Goal: Task Accomplishment & Management: Complete application form

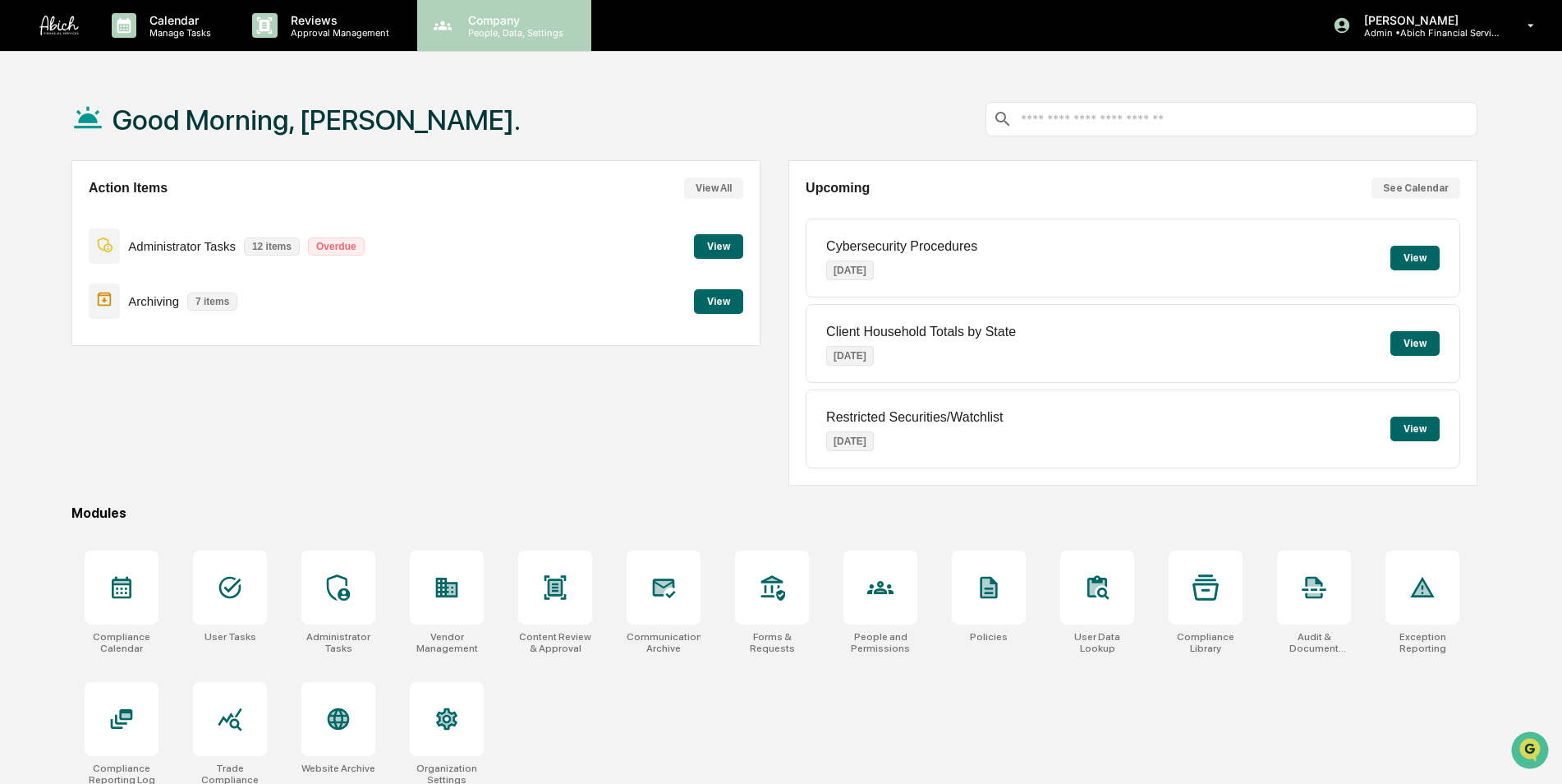
click at [496, 32] on p "People, Data, Settings" at bounding box center [513, 33] width 117 height 11
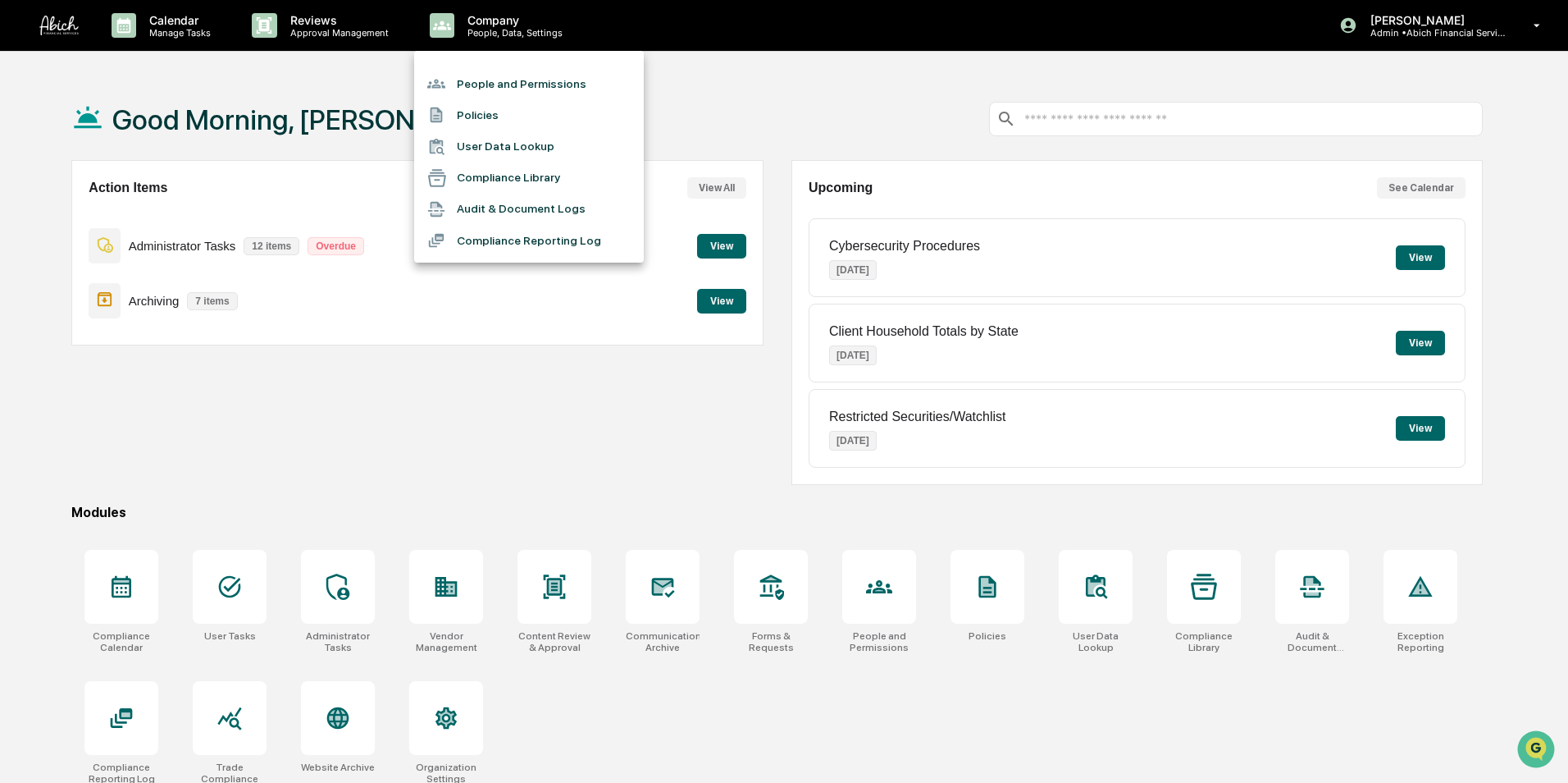
click at [488, 78] on li "People and Permissions" at bounding box center [529, 84] width 230 height 32
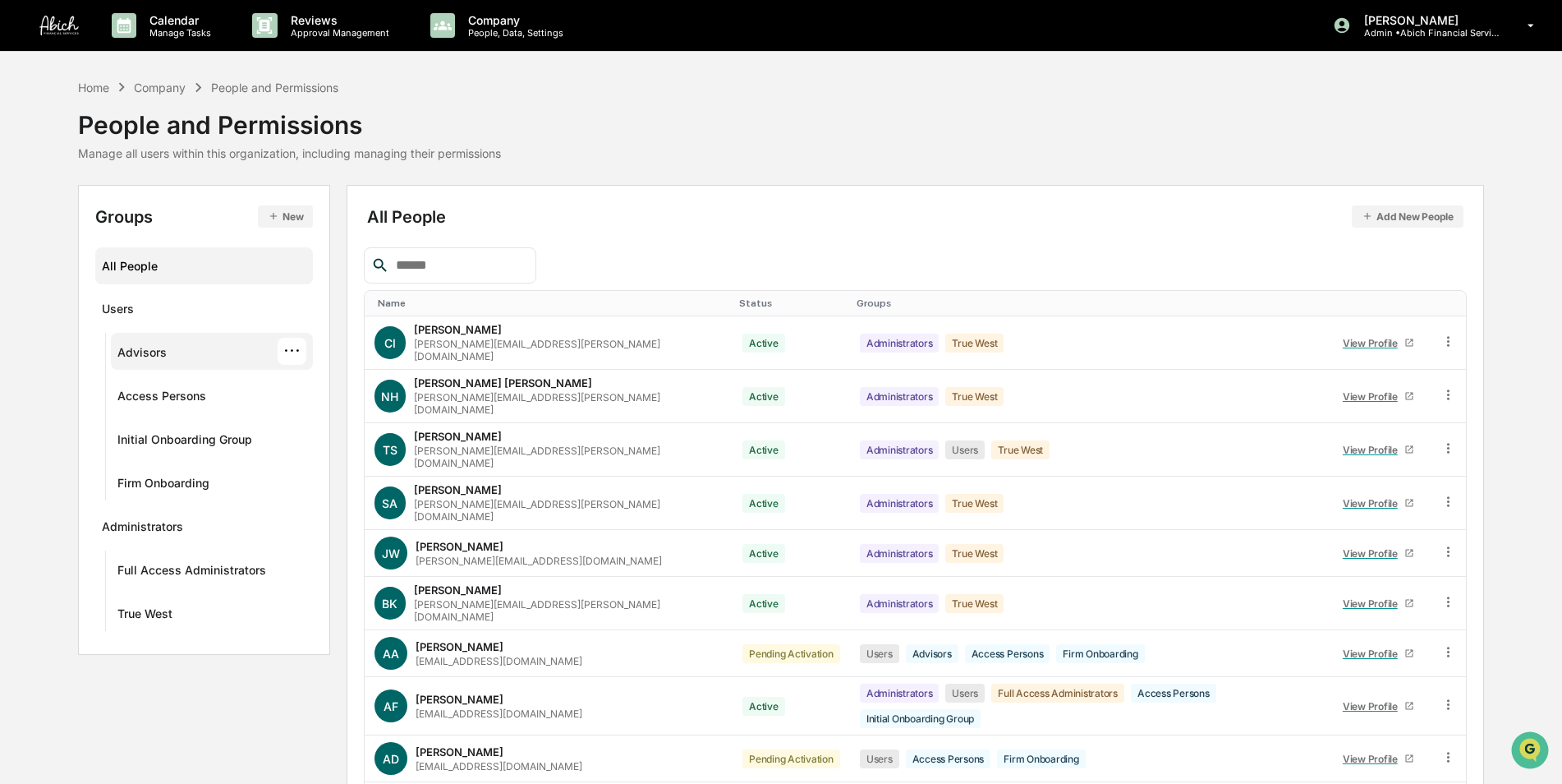
click at [172, 348] on div "Advisors ···" at bounding box center [212, 351] width 189 height 27
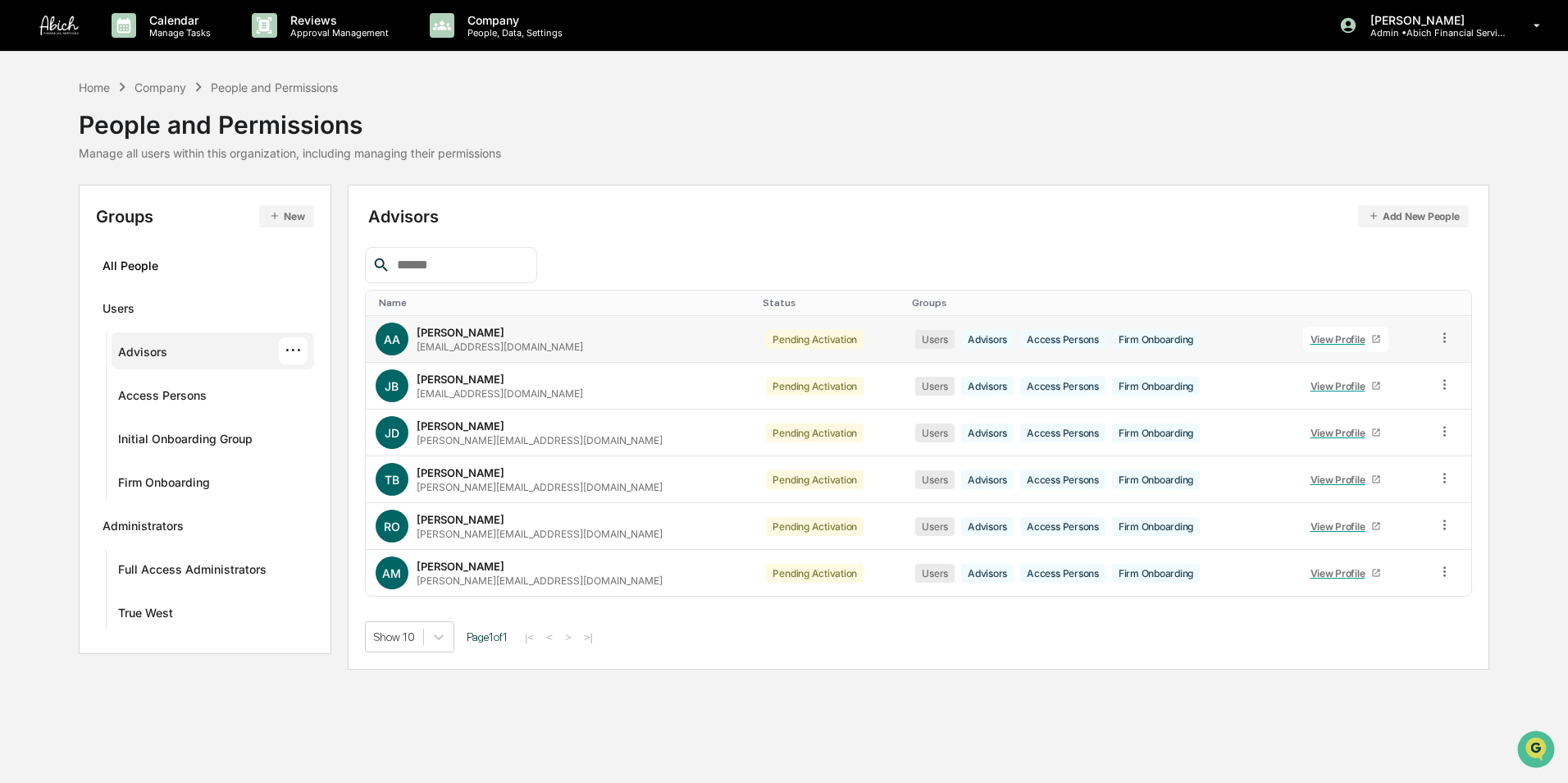
click at [1371, 337] on icon at bounding box center [1376, 338] width 10 height 10
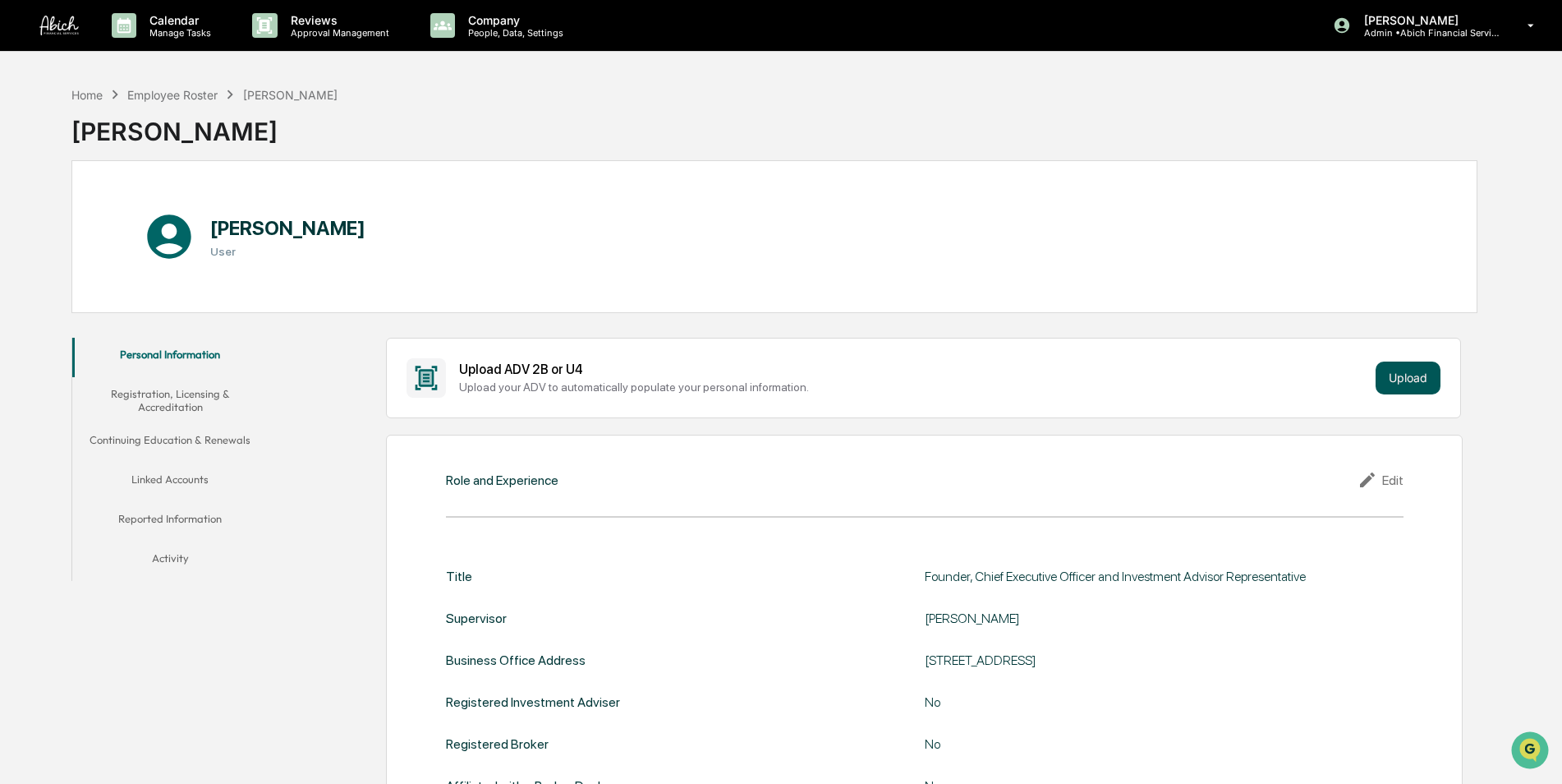
click at [1420, 385] on button "Upload" at bounding box center [1408, 377] width 65 height 33
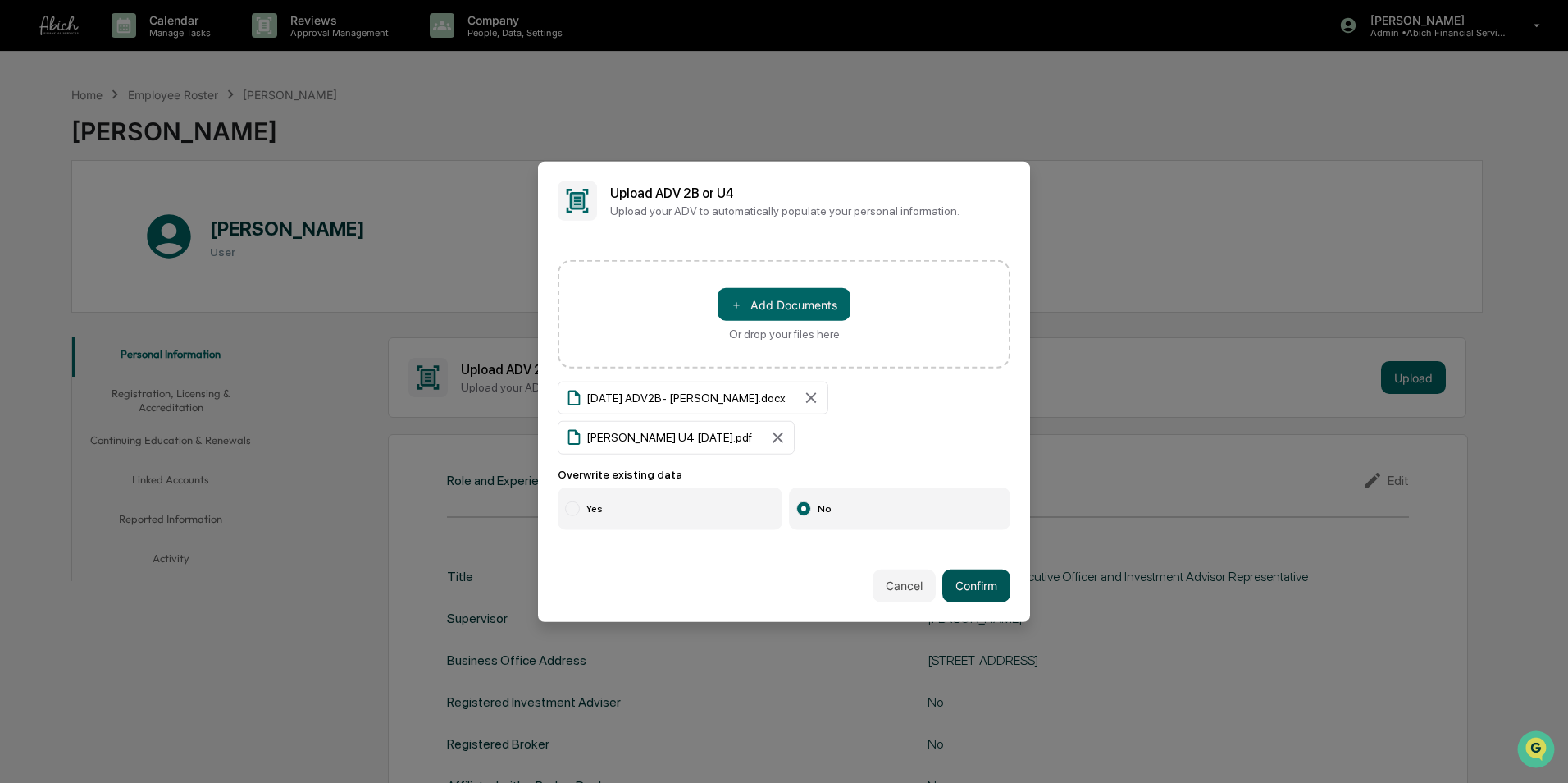
click at [975, 580] on button "Confirm" at bounding box center [977, 585] width 68 height 32
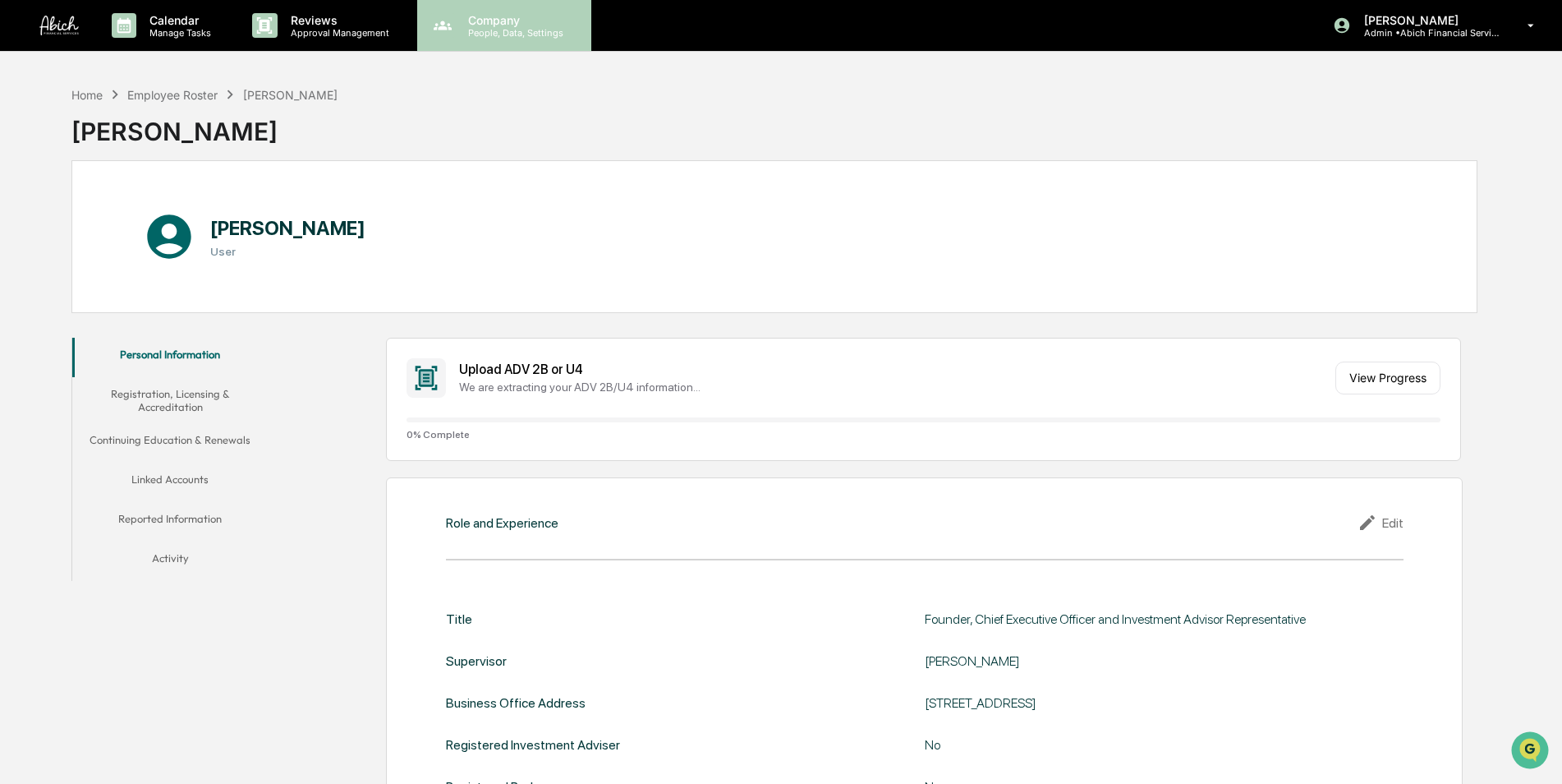
click at [500, 36] on p "People, Data, Settings" at bounding box center [513, 33] width 117 height 11
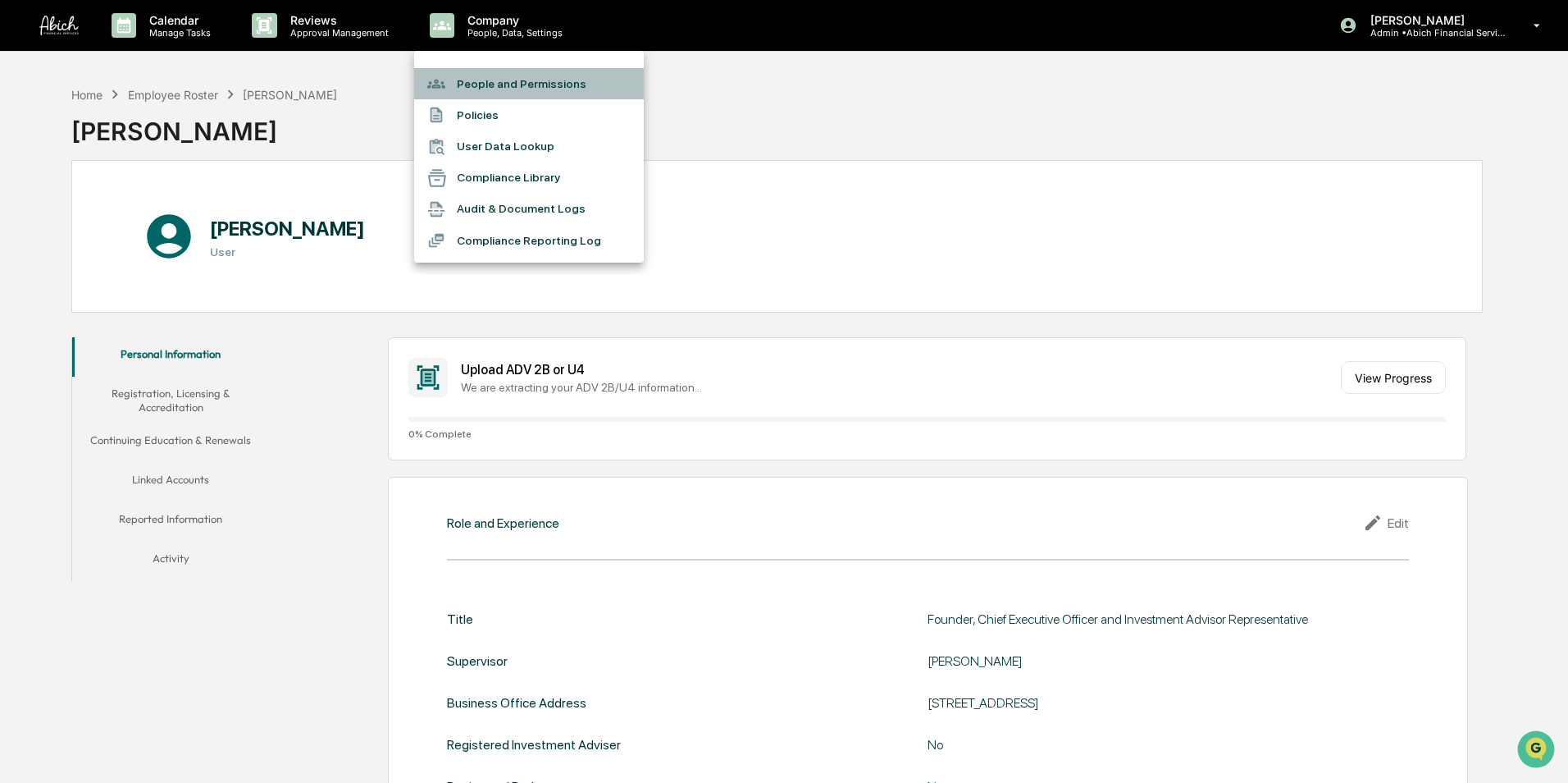
click at [488, 75] on li "People and Permissions" at bounding box center [529, 84] width 230 height 32
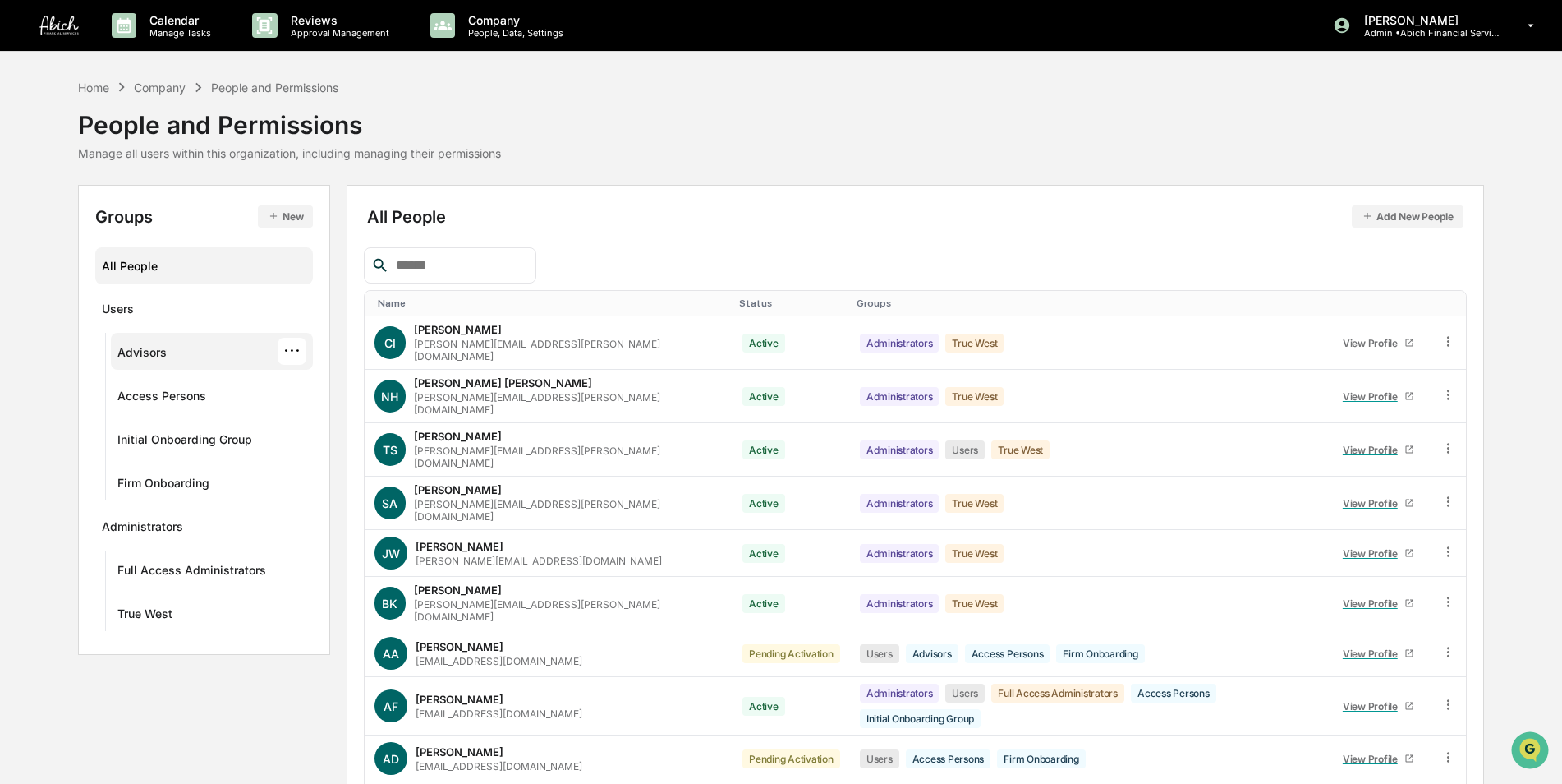
click at [156, 353] on div "Advisors" at bounding box center [142, 355] width 49 height 19
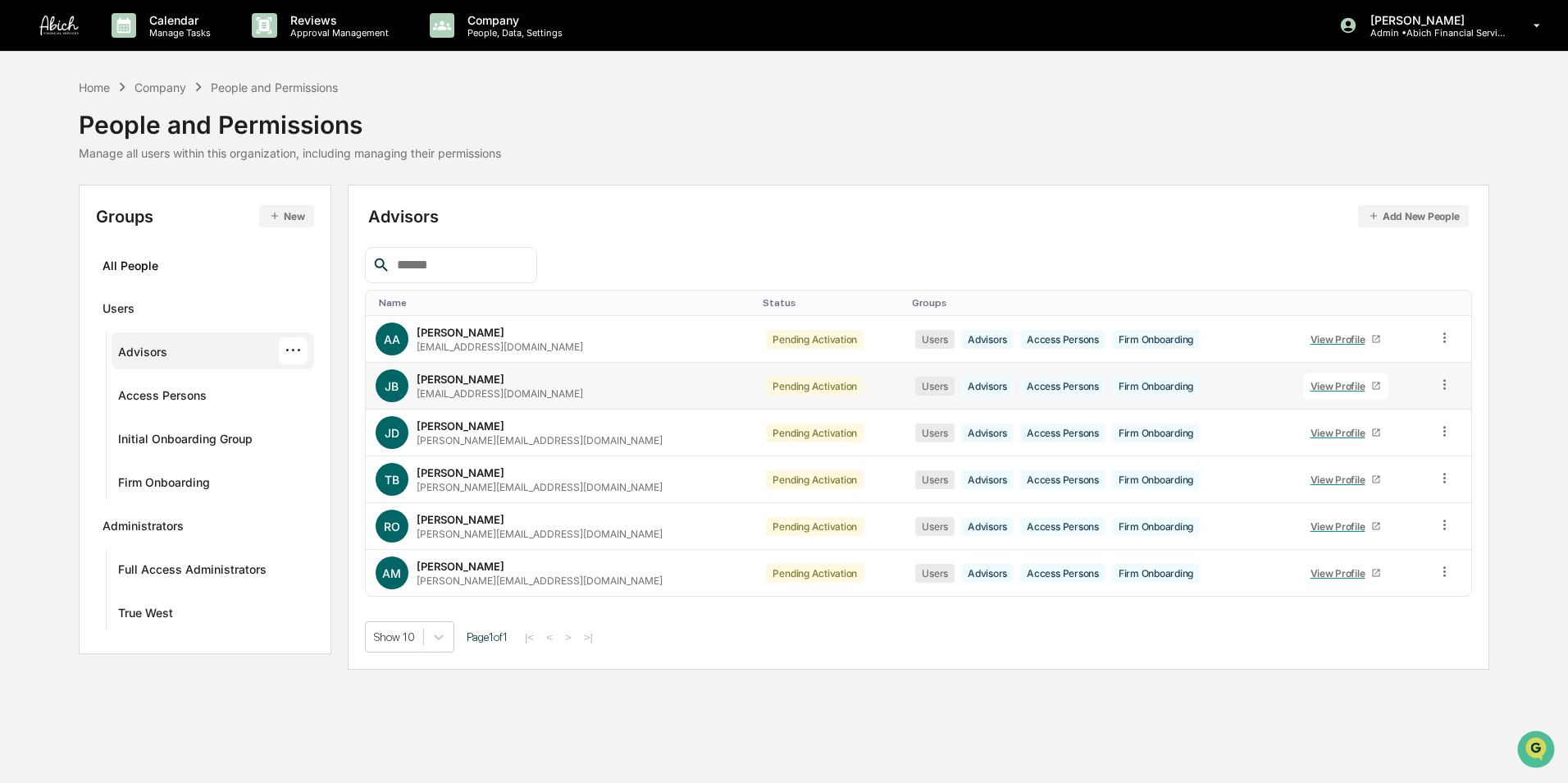
click at [1371, 382] on icon at bounding box center [1376, 385] width 10 height 10
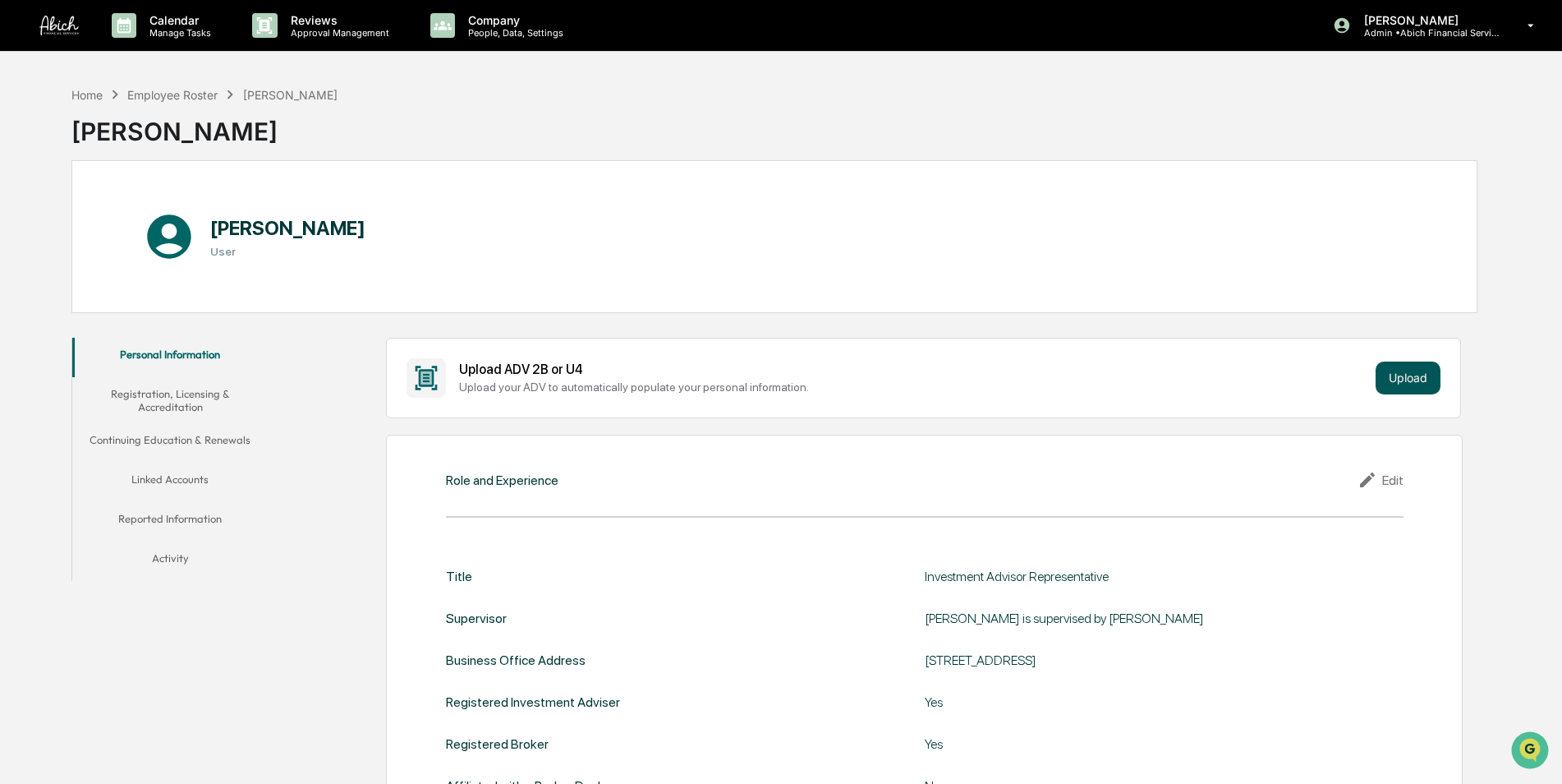
click at [1406, 382] on button "Upload" at bounding box center [1408, 377] width 65 height 33
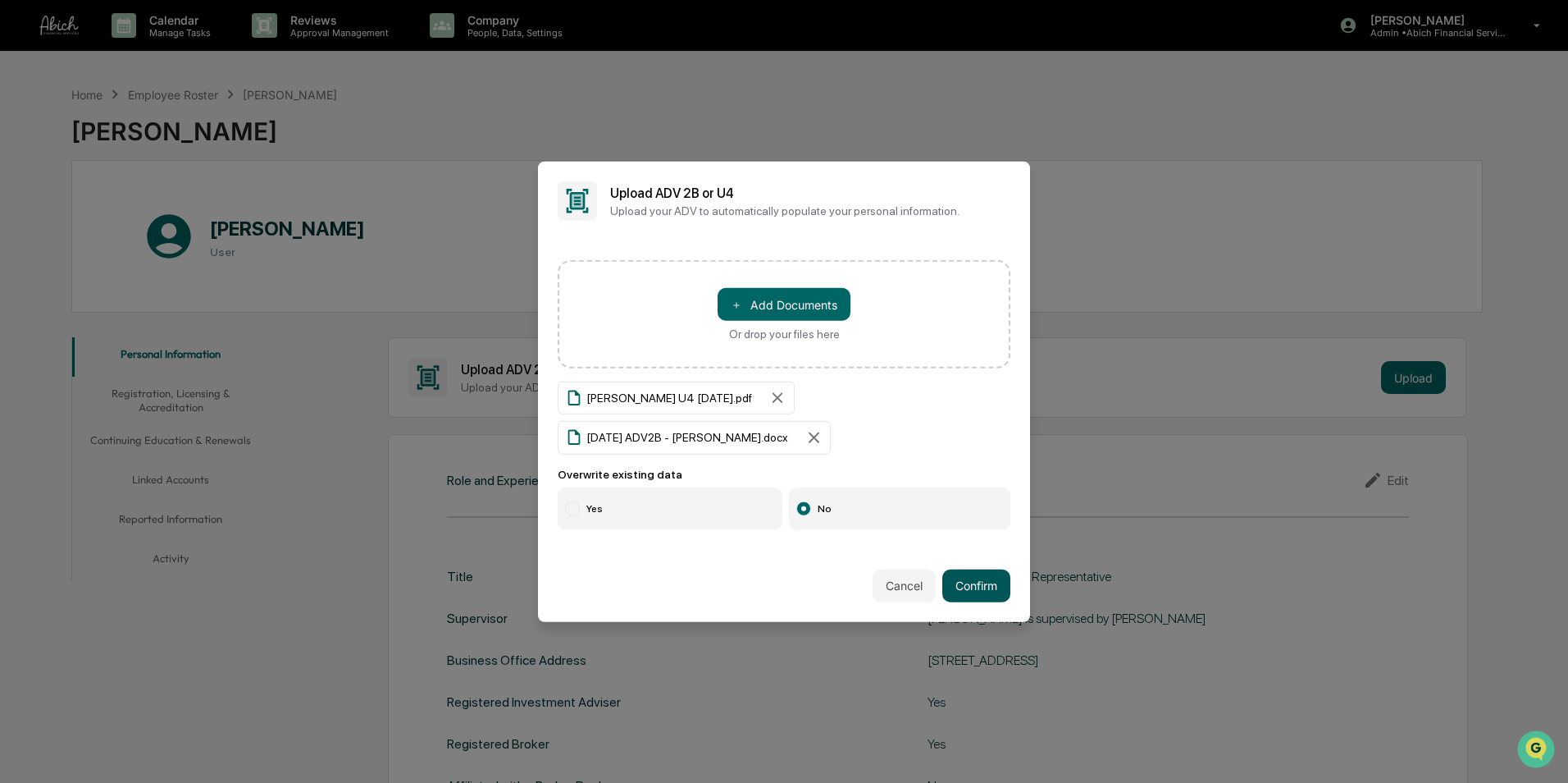
click at [963, 584] on button "Confirm" at bounding box center [977, 585] width 68 height 32
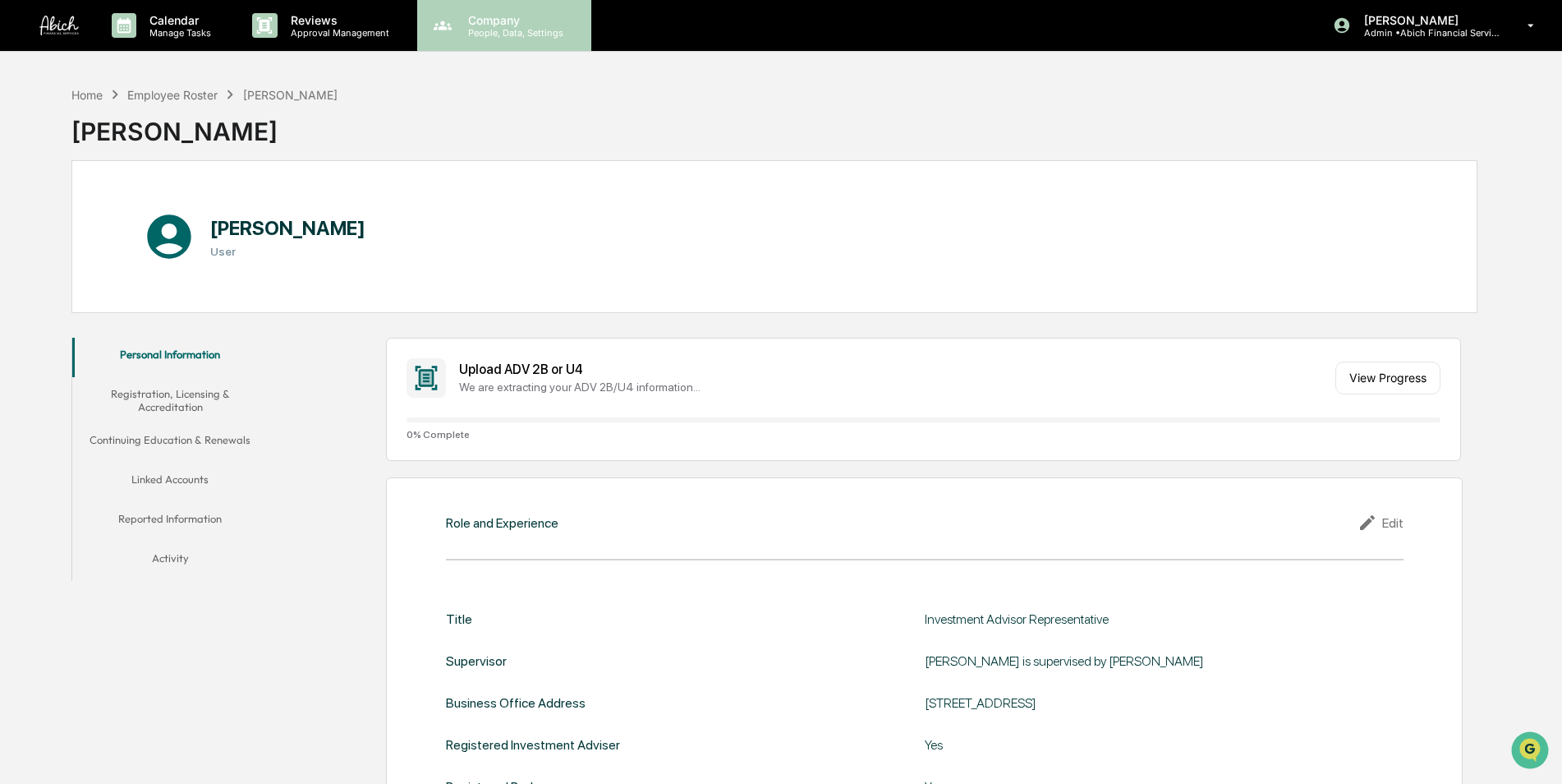
click at [508, 35] on p "People, Data, Settings" at bounding box center [513, 33] width 117 height 11
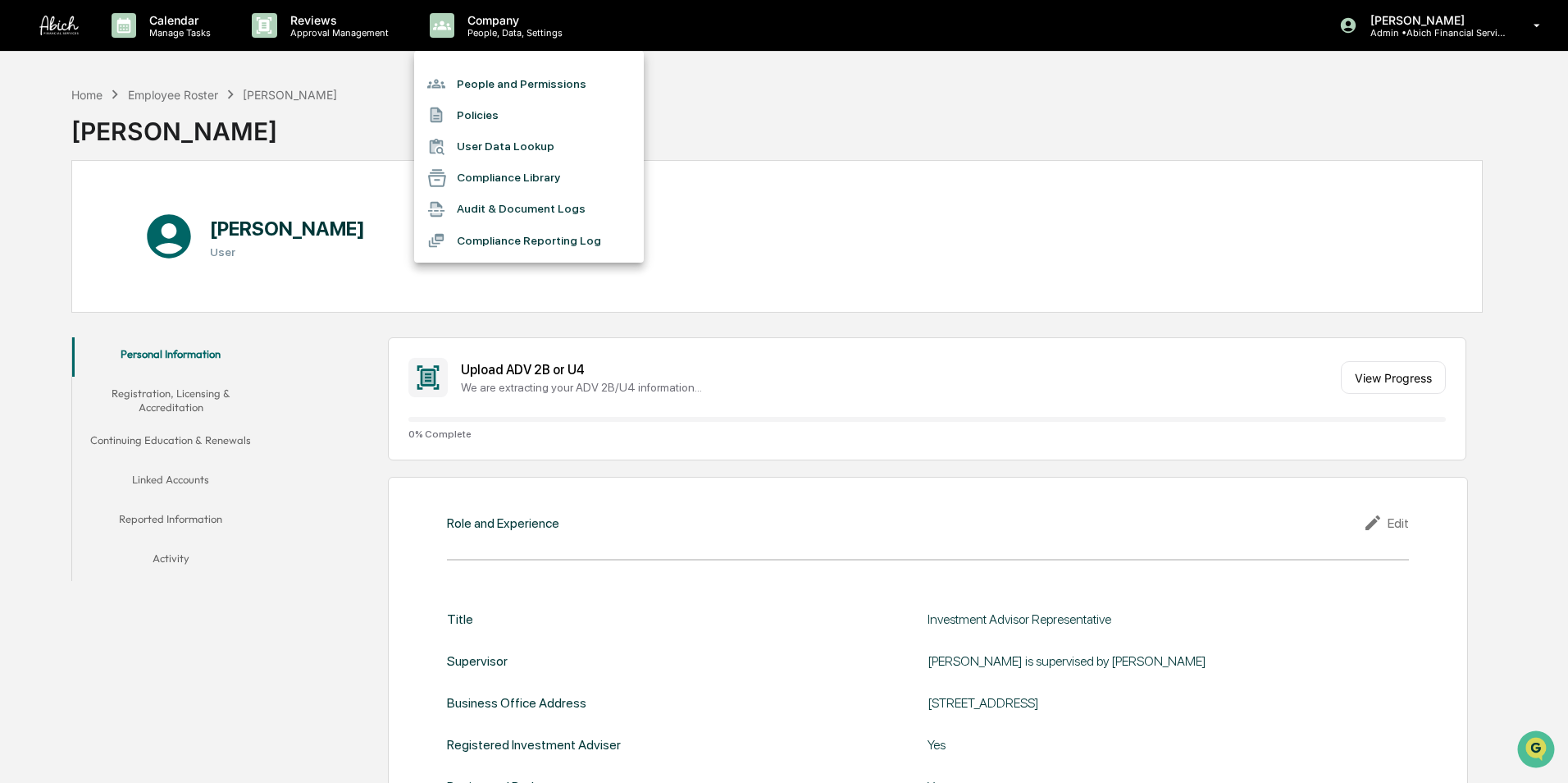
click at [511, 88] on li "People and Permissions" at bounding box center [529, 84] width 230 height 32
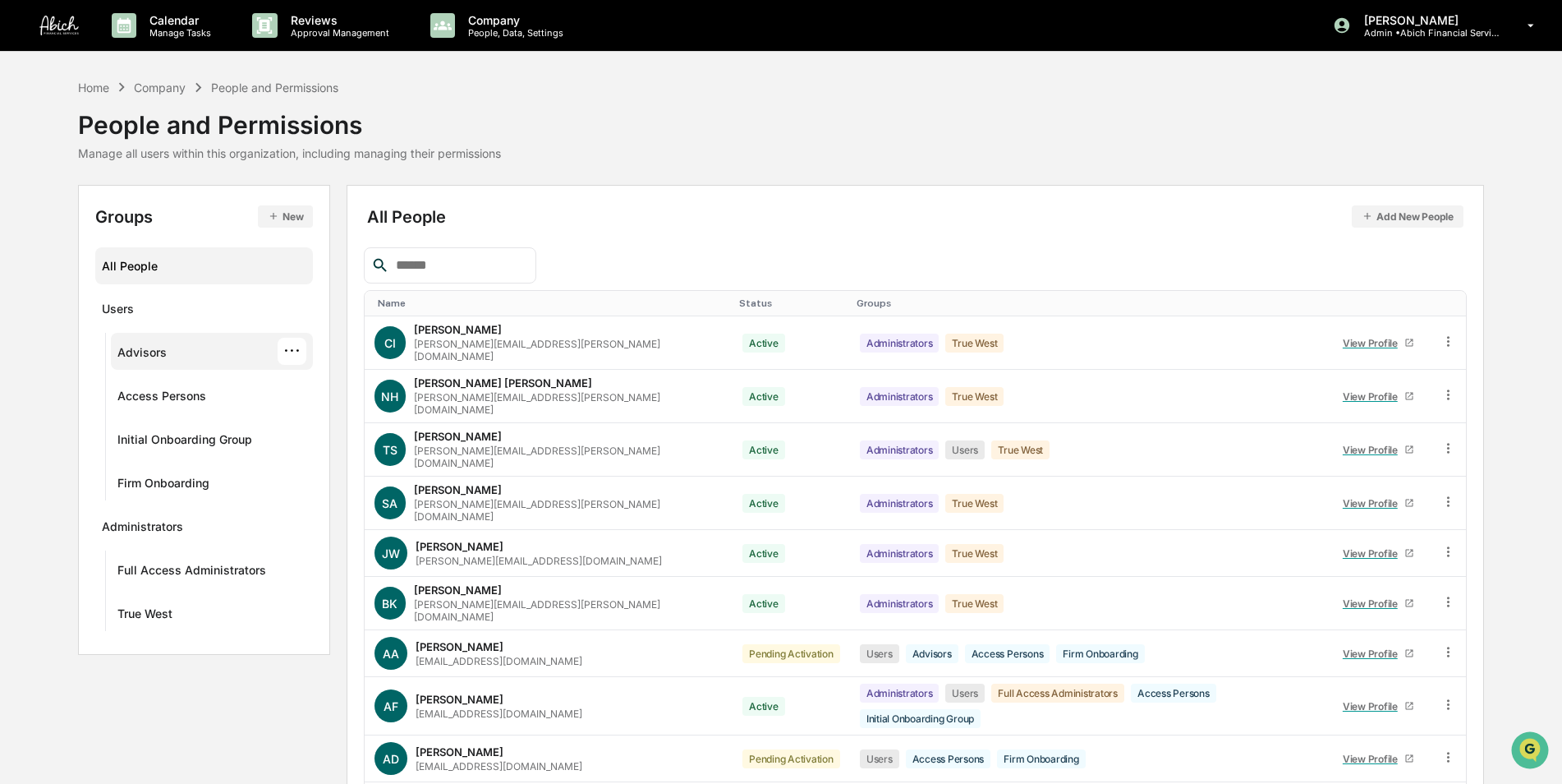
click at [144, 355] on div "Advisors" at bounding box center [142, 355] width 49 height 19
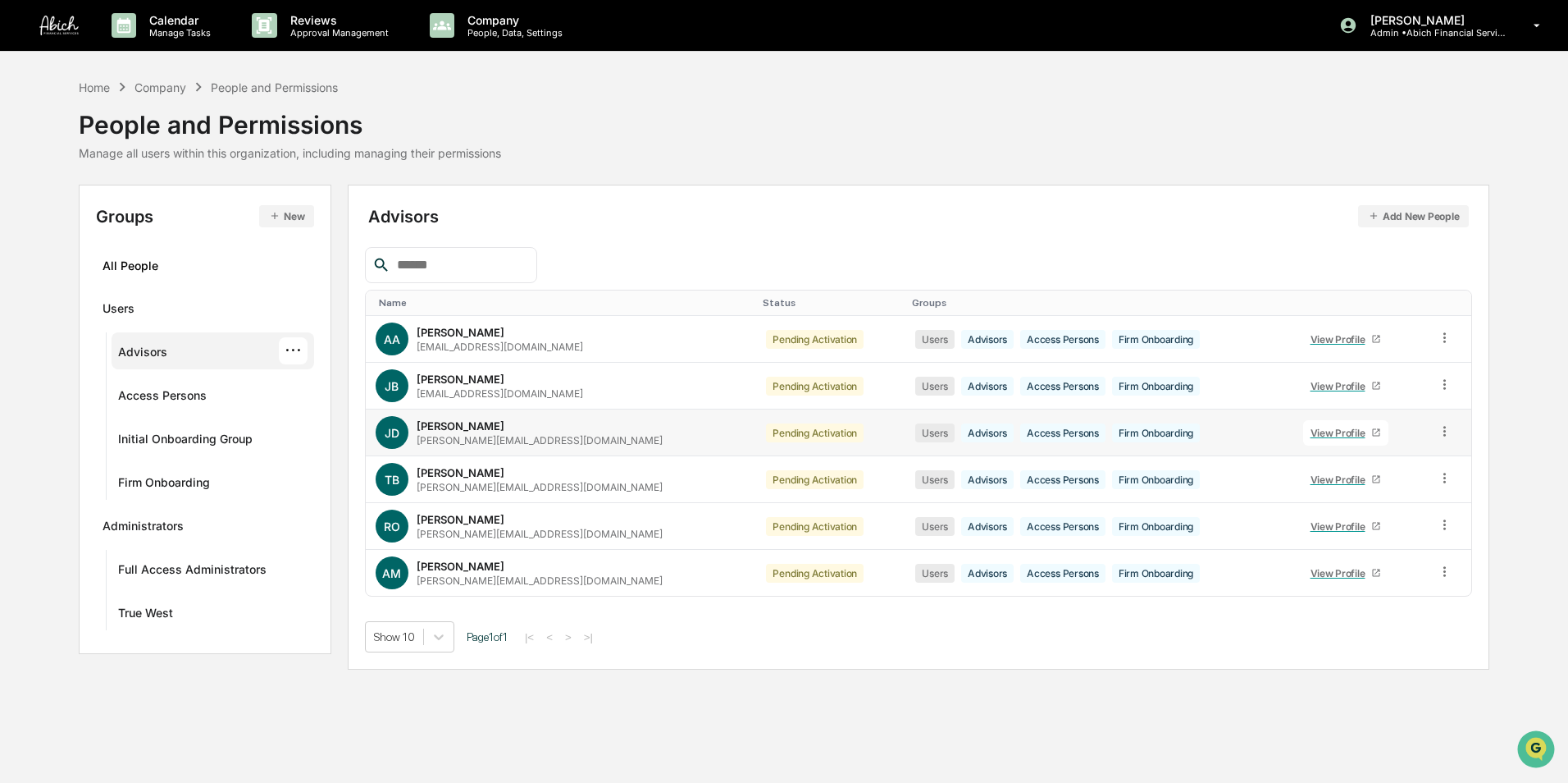
click at [1371, 430] on icon at bounding box center [1376, 432] width 10 height 10
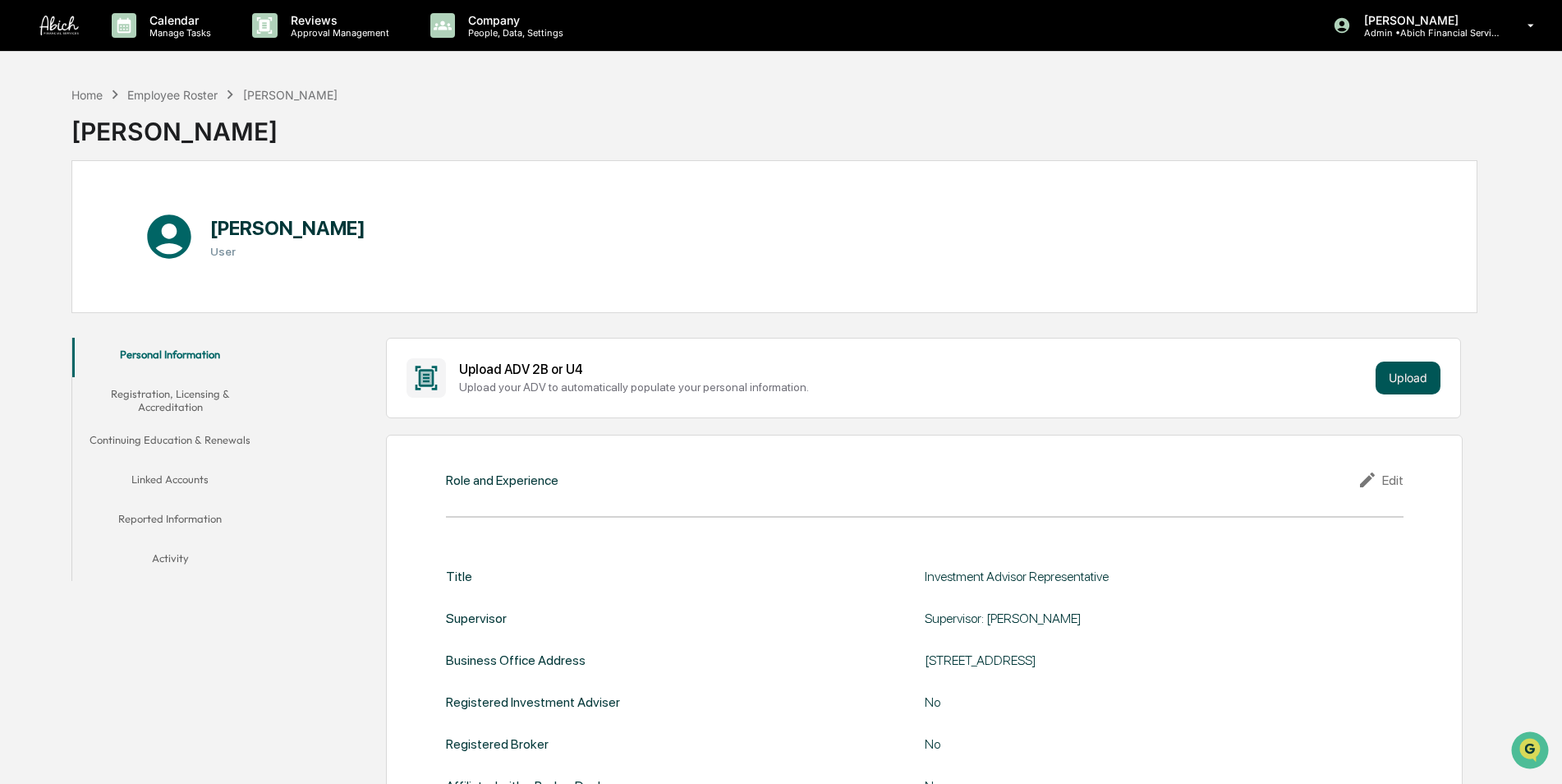
click at [1435, 380] on button "Upload" at bounding box center [1408, 377] width 65 height 33
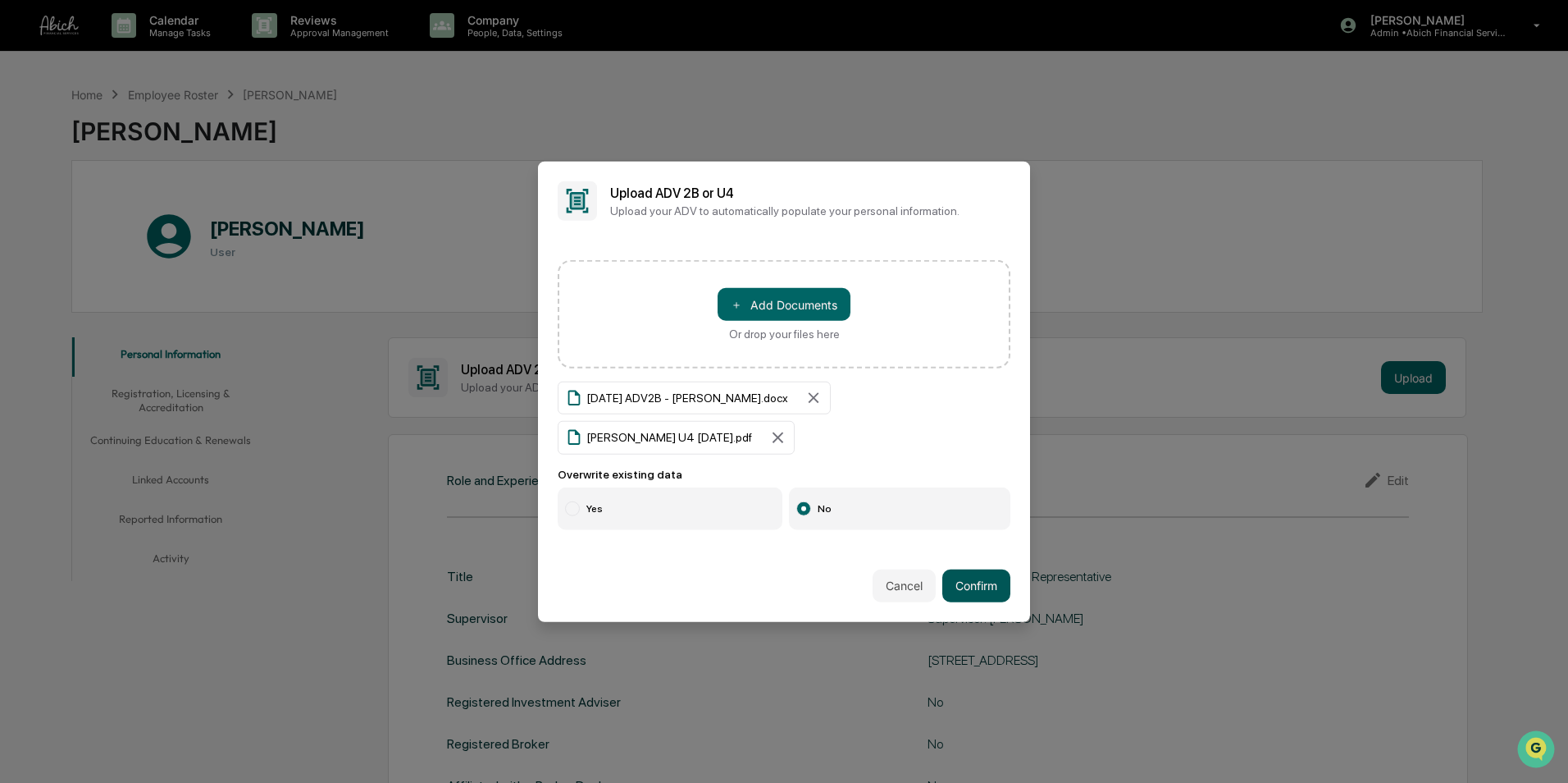
click at [967, 585] on button "Confirm" at bounding box center [977, 585] width 68 height 32
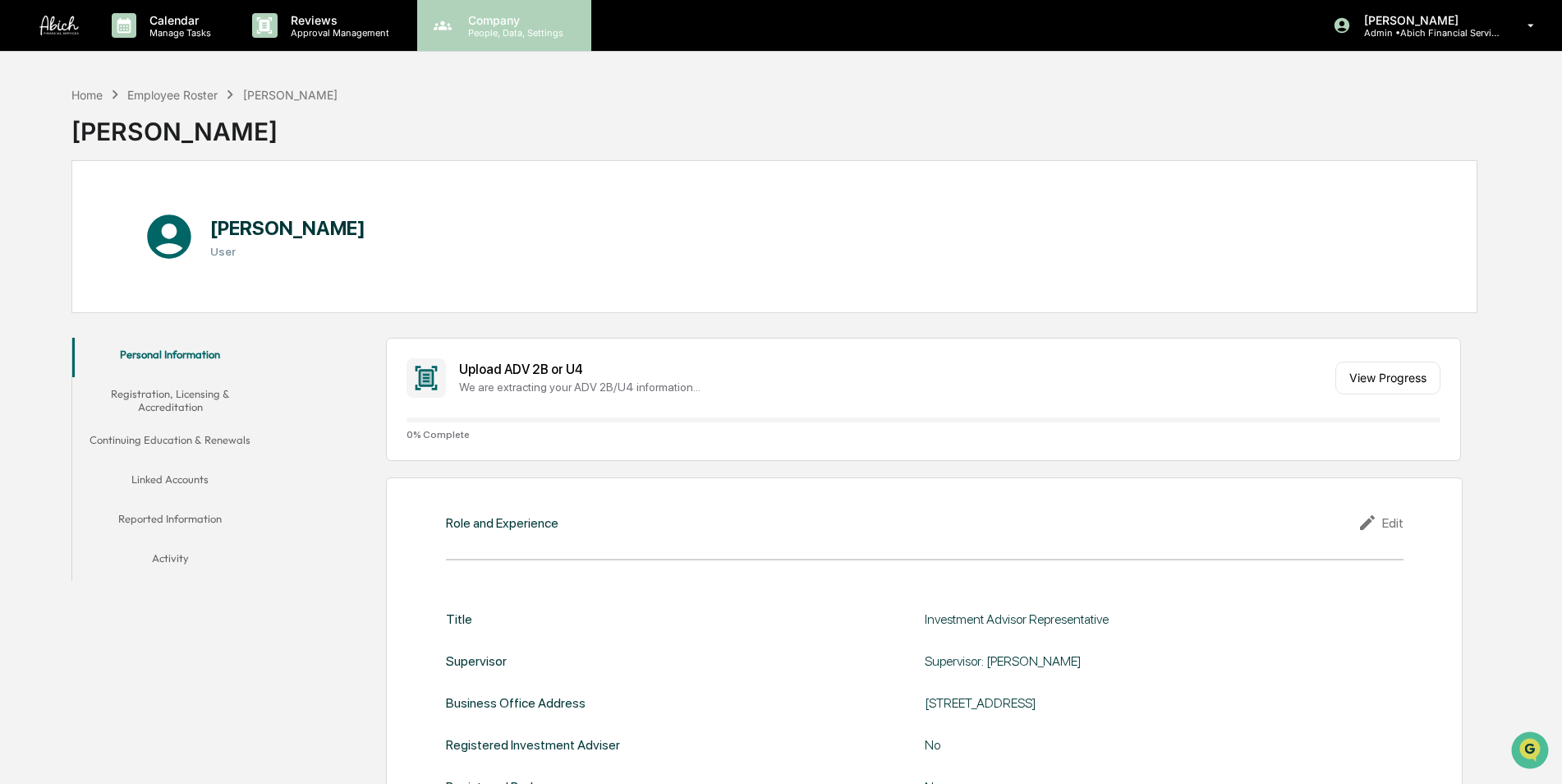
click at [496, 35] on p "People, Data, Settings" at bounding box center [513, 33] width 117 height 11
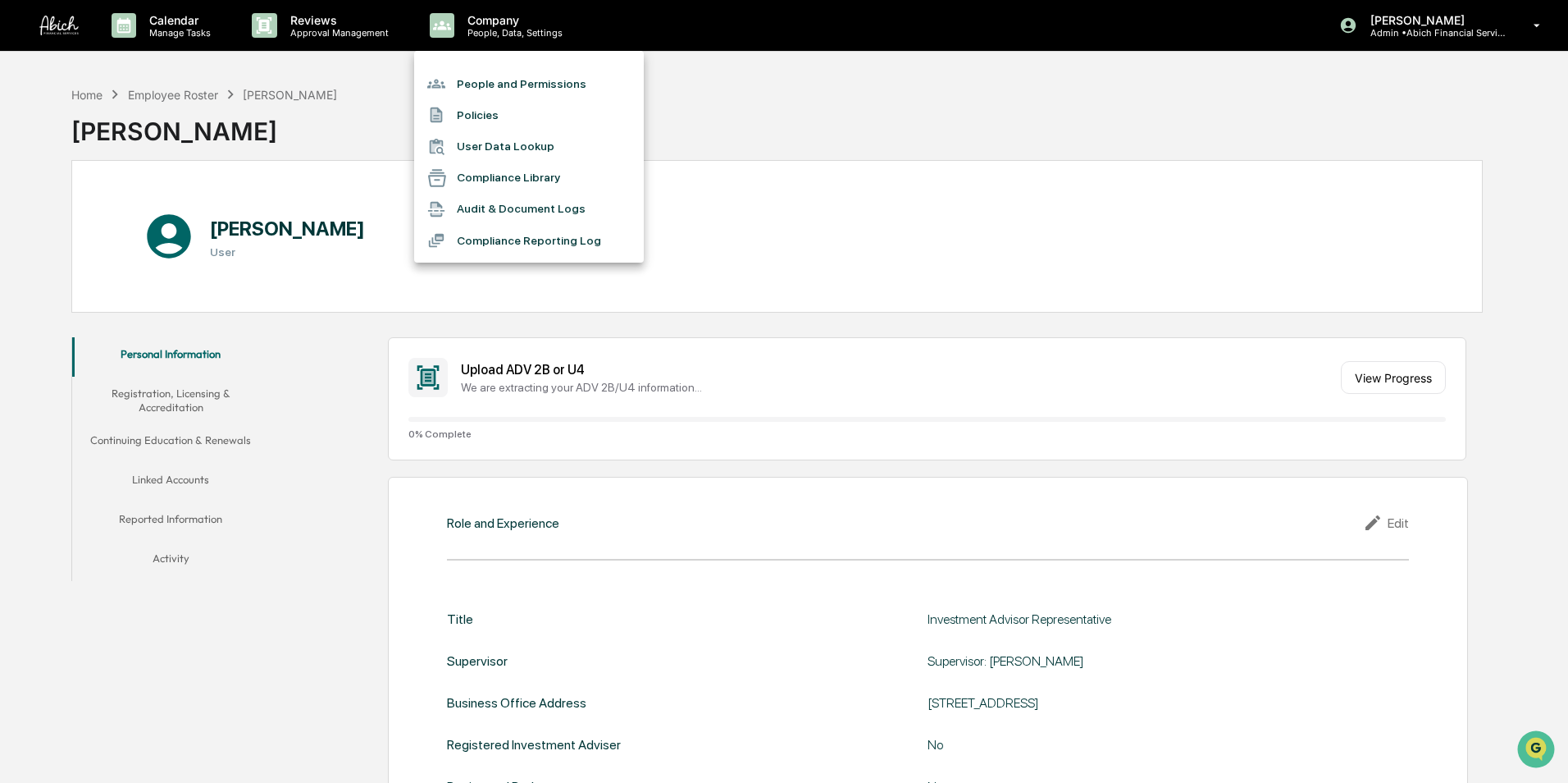
click at [517, 84] on li "People and Permissions" at bounding box center [529, 84] width 230 height 32
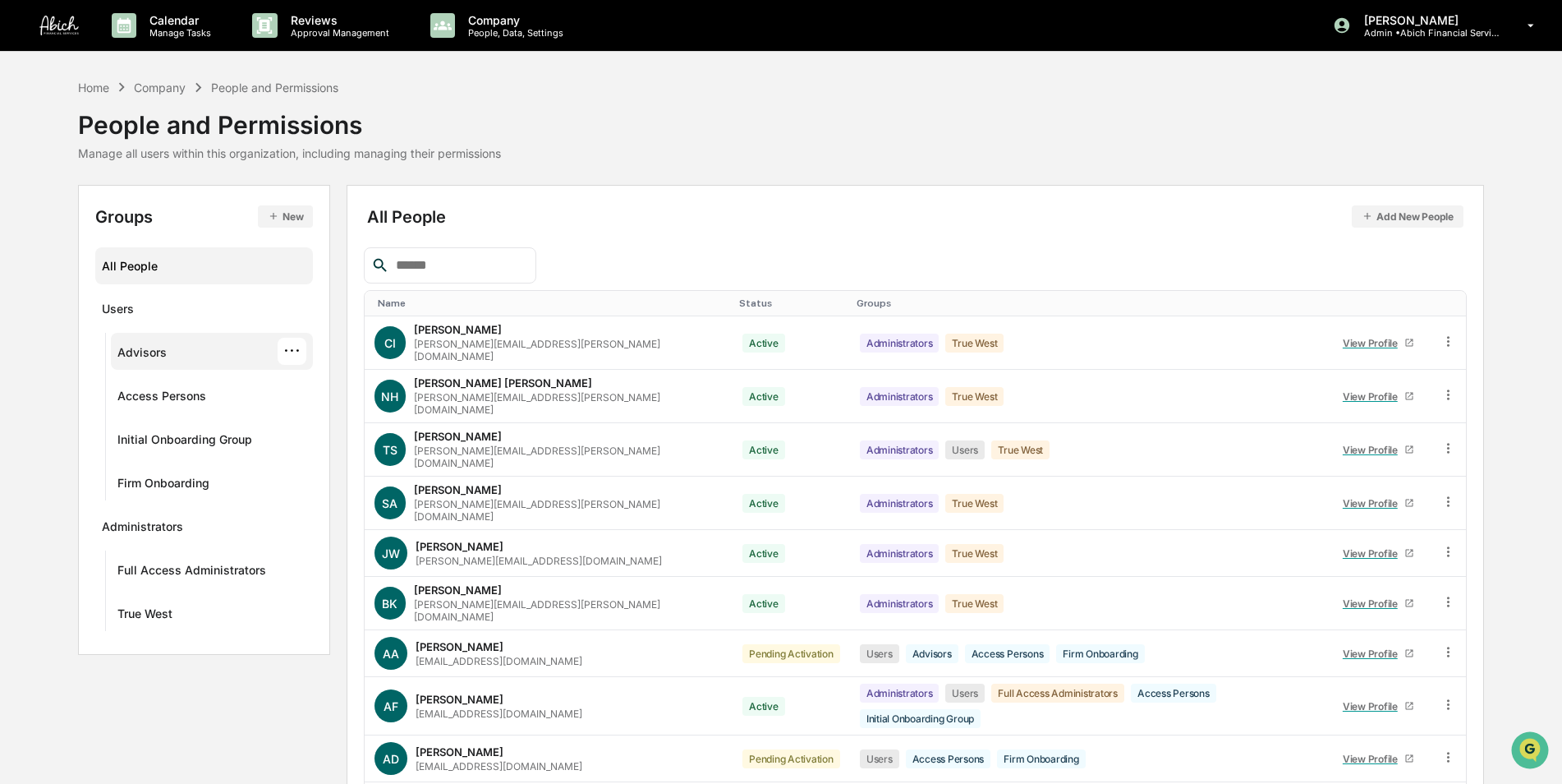
click at [165, 361] on div "Advisors" at bounding box center [142, 355] width 49 height 19
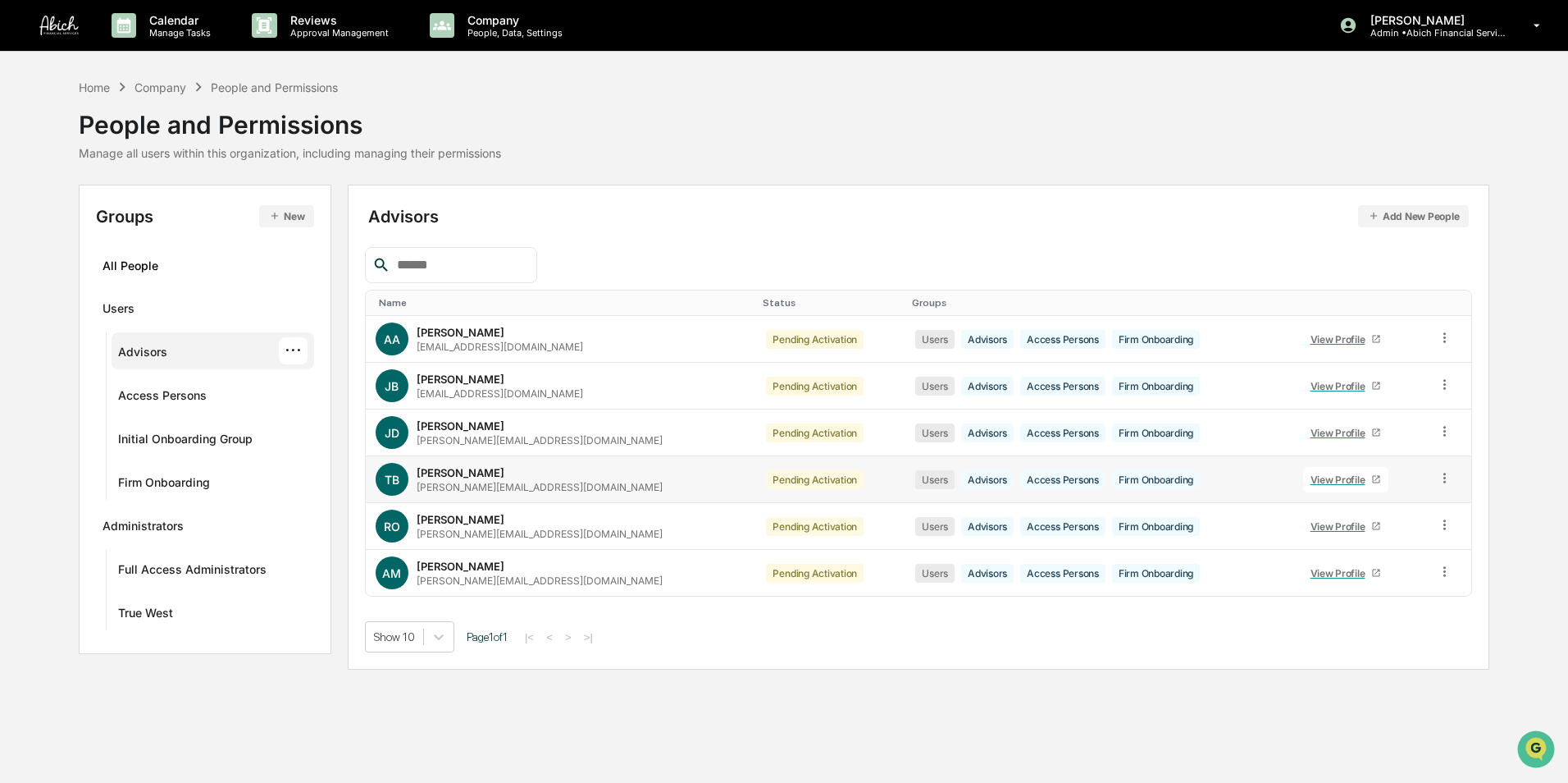
click at [1371, 482] on icon at bounding box center [1376, 478] width 10 height 10
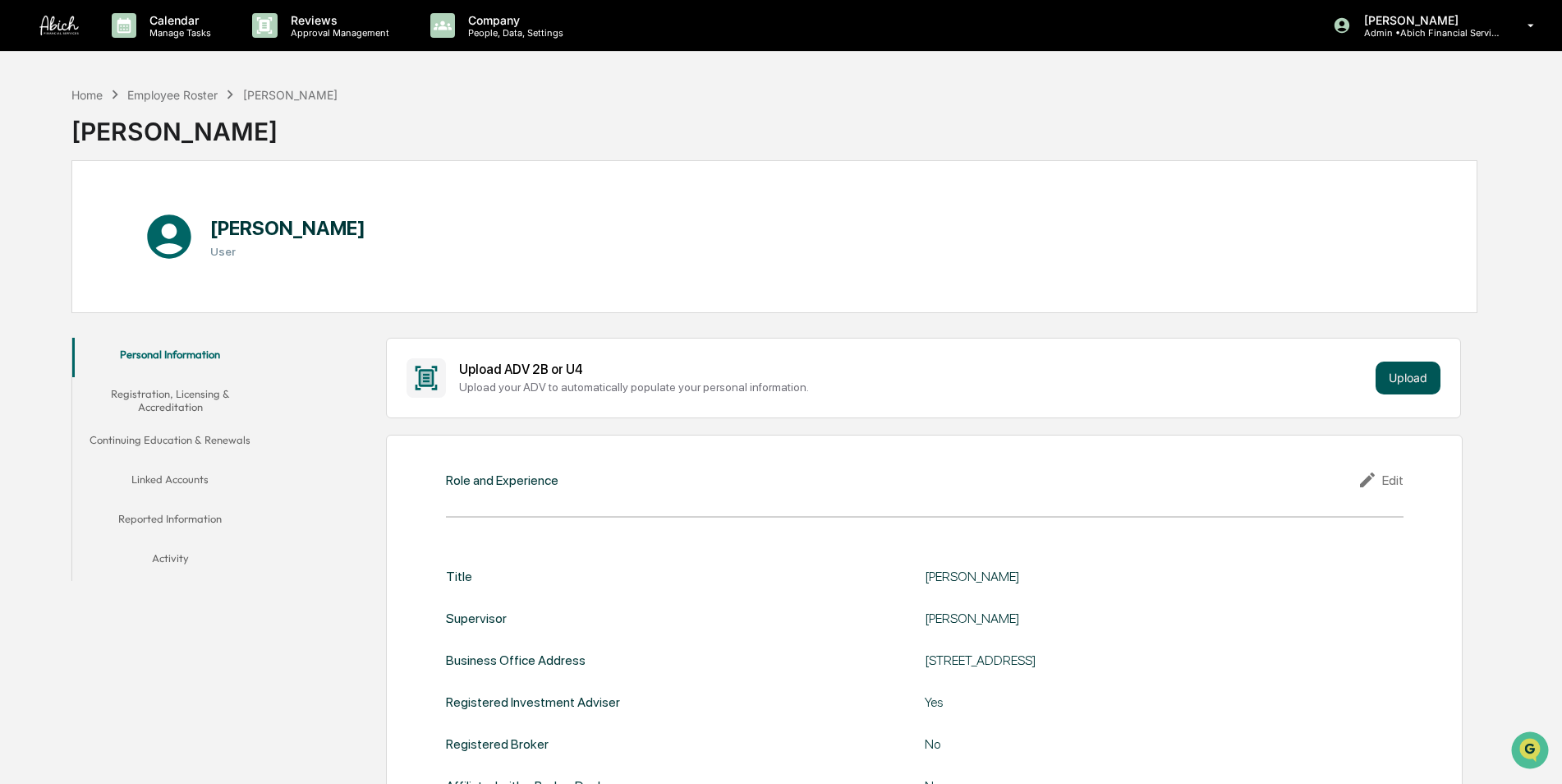
click at [1396, 387] on button "Upload" at bounding box center [1408, 377] width 65 height 33
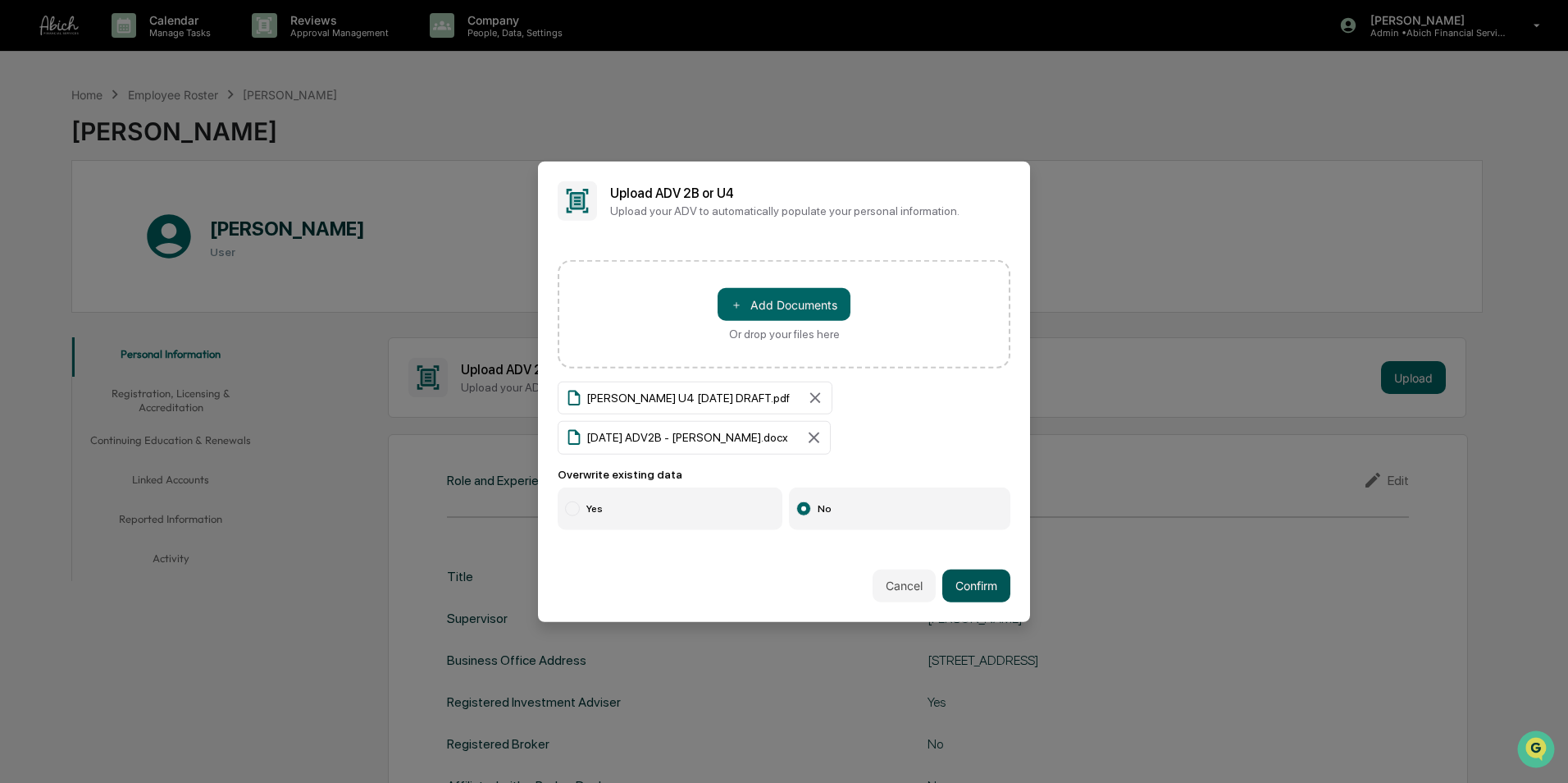
click at [962, 583] on button "Confirm" at bounding box center [977, 585] width 68 height 32
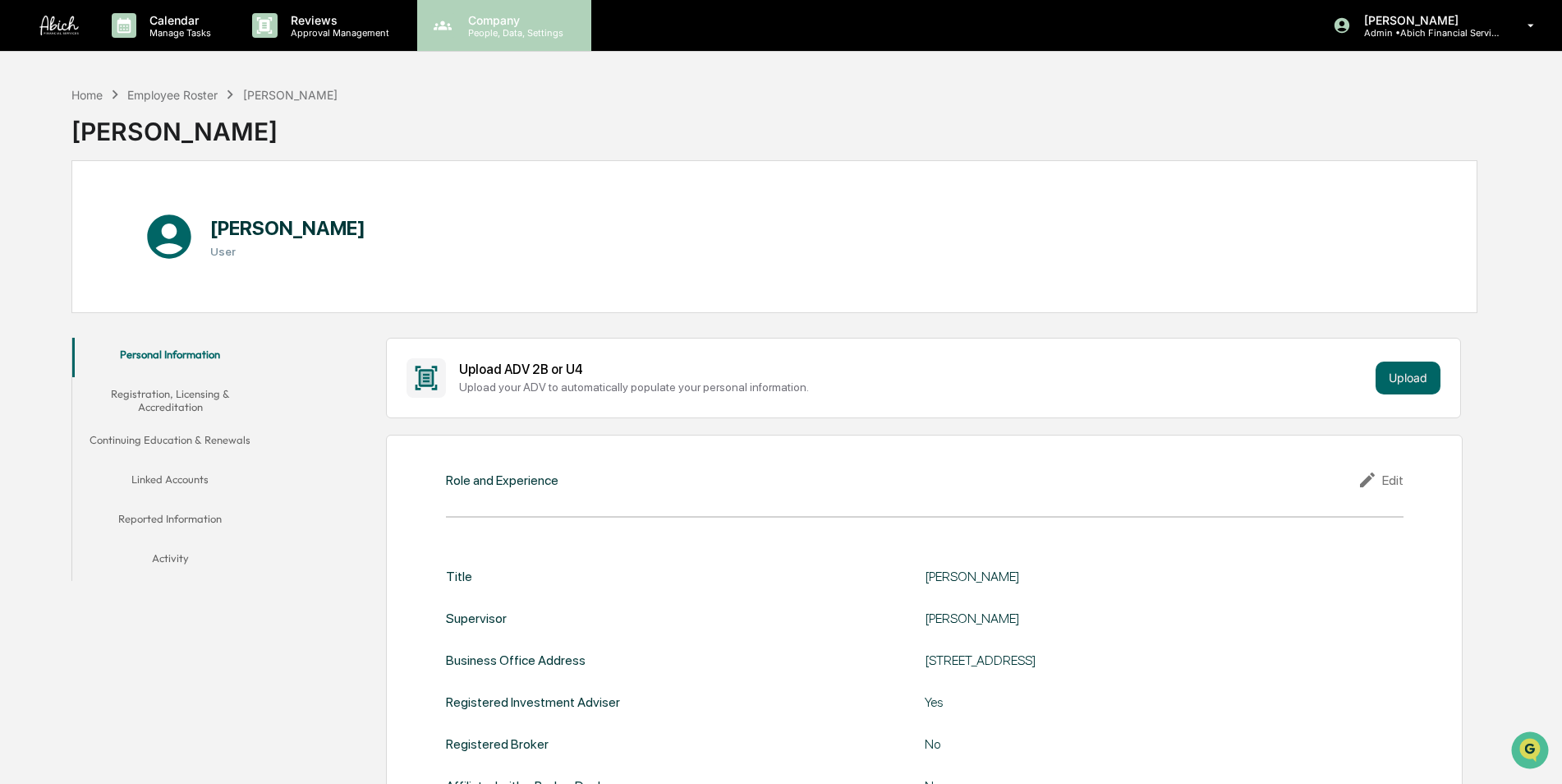
click at [496, 41] on div "Company People, Data, Settings" at bounding box center [505, 25] width 174 height 51
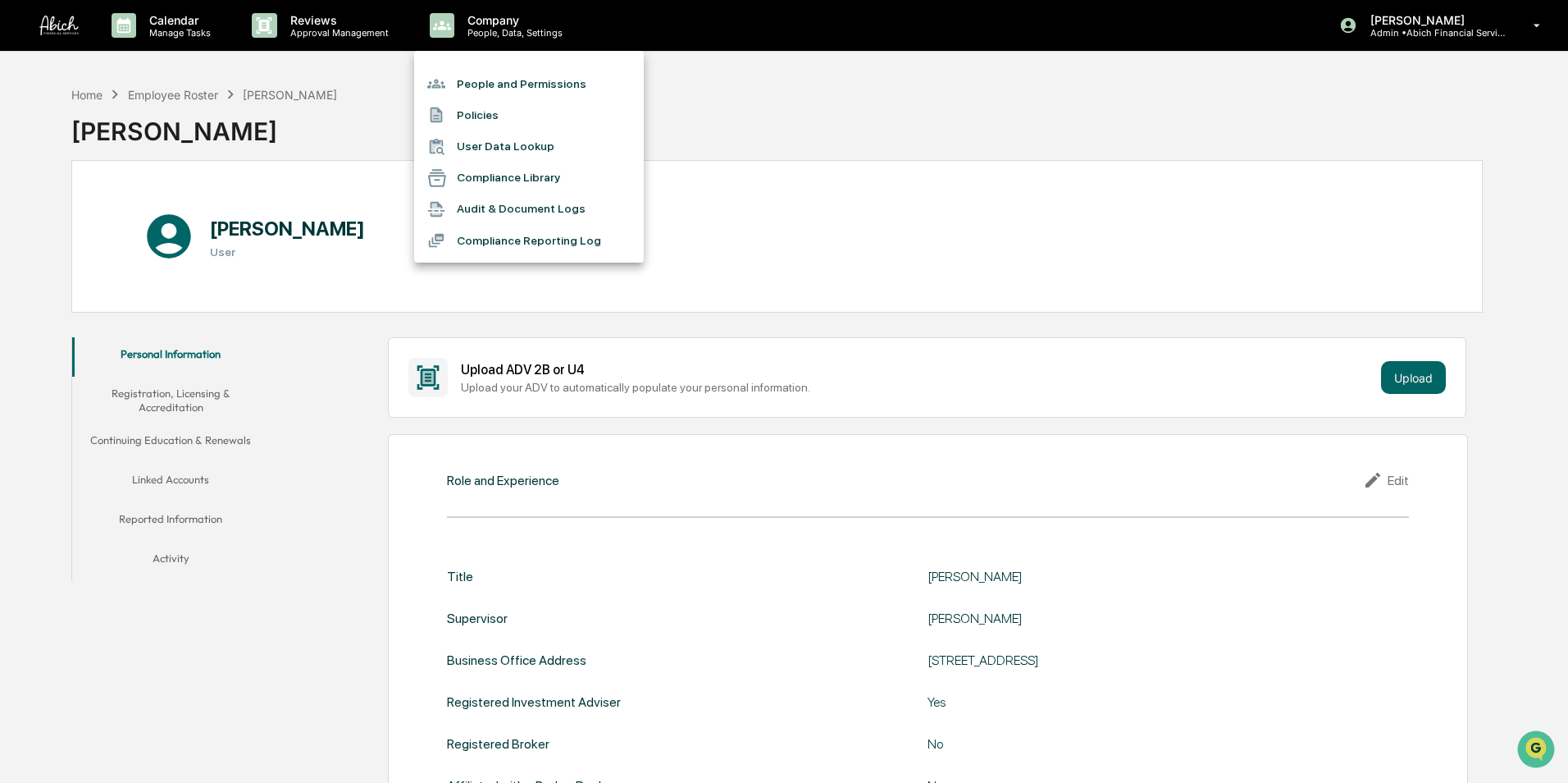
click at [489, 83] on li "People and Permissions" at bounding box center [529, 84] width 230 height 32
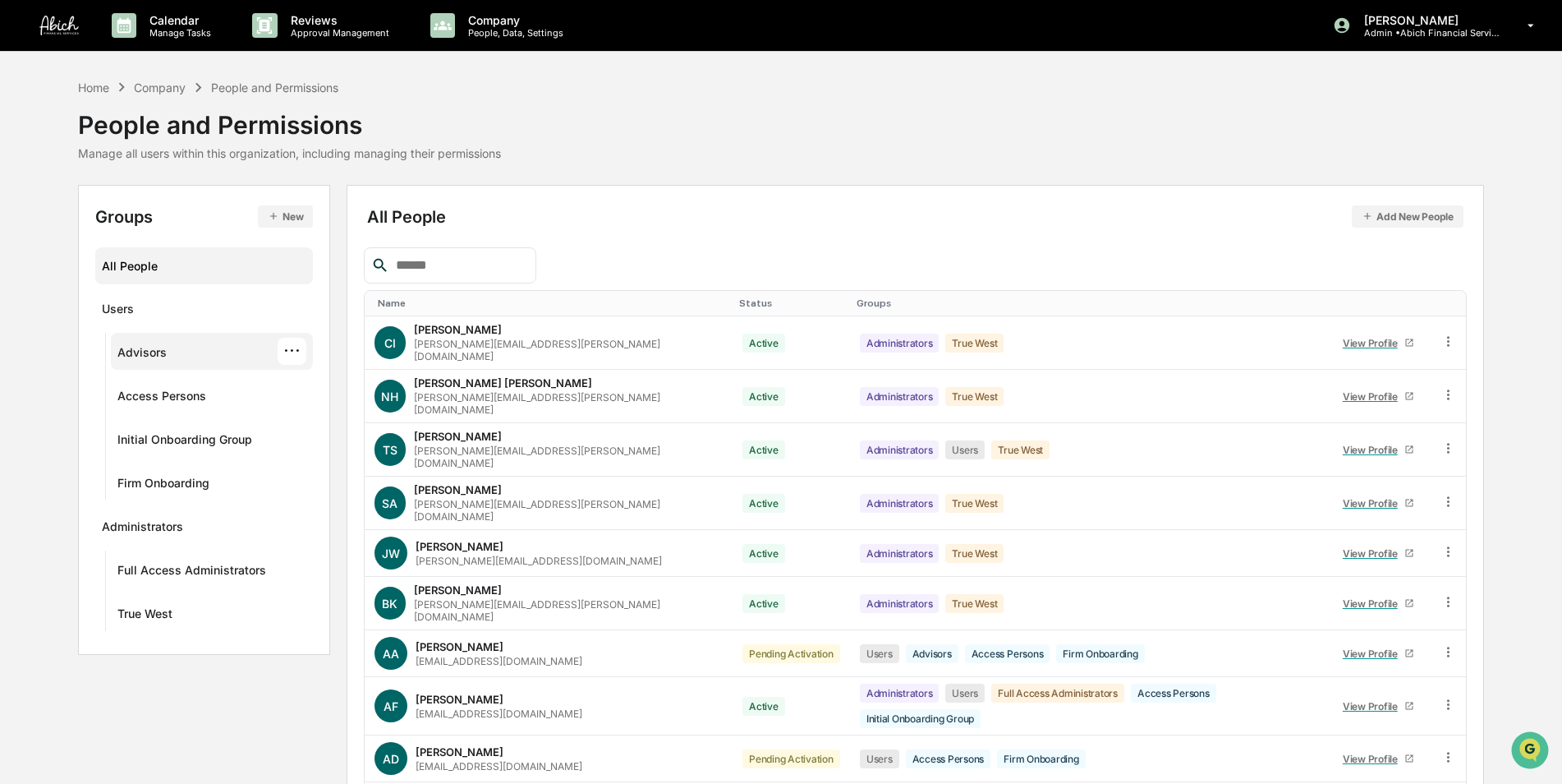
click at [141, 355] on div "Advisors" at bounding box center [142, 355] width 49 height 19
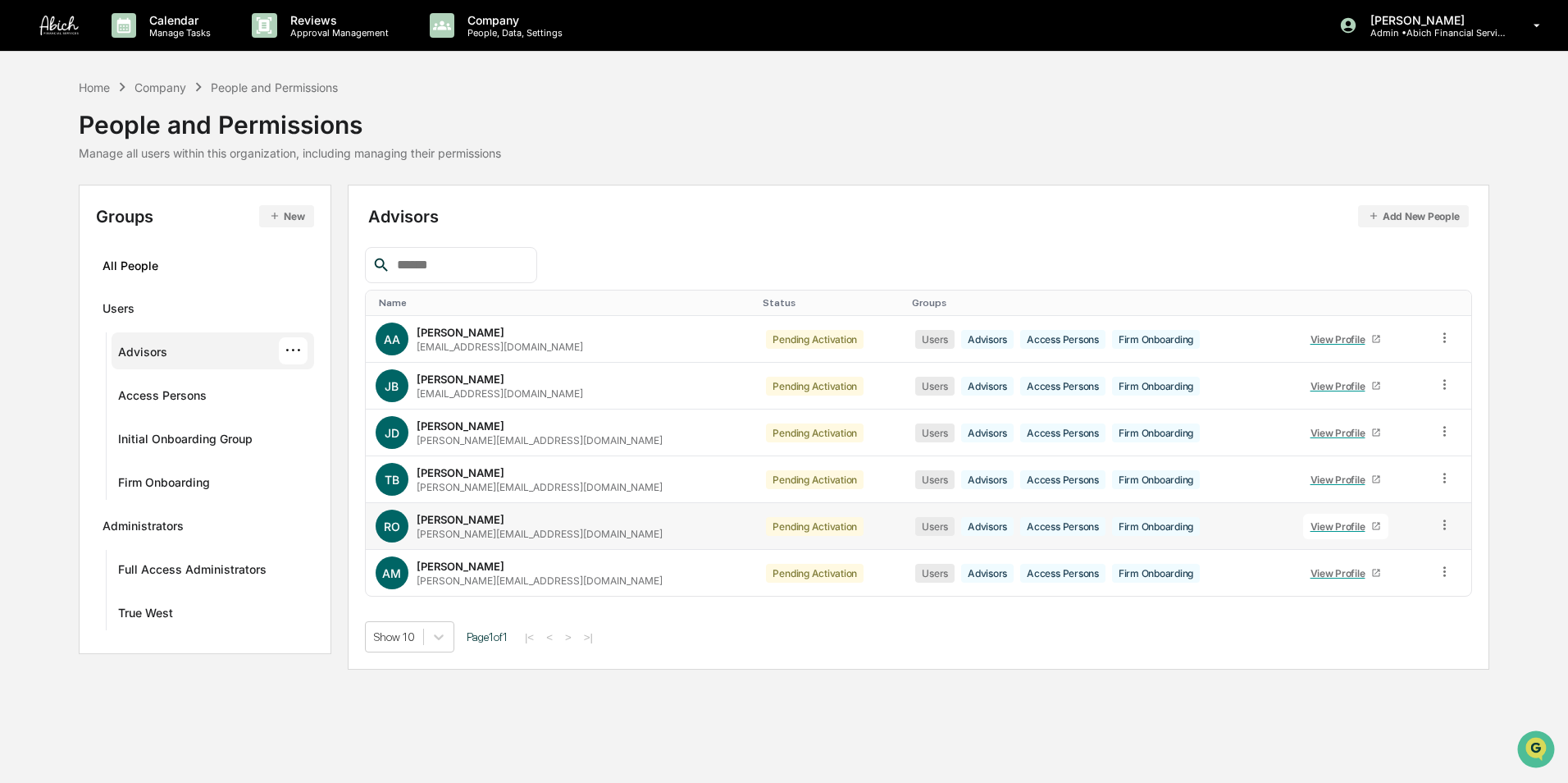
click at [1371, 521] on icon at bounding box center [1376, 525] width 10 height 10
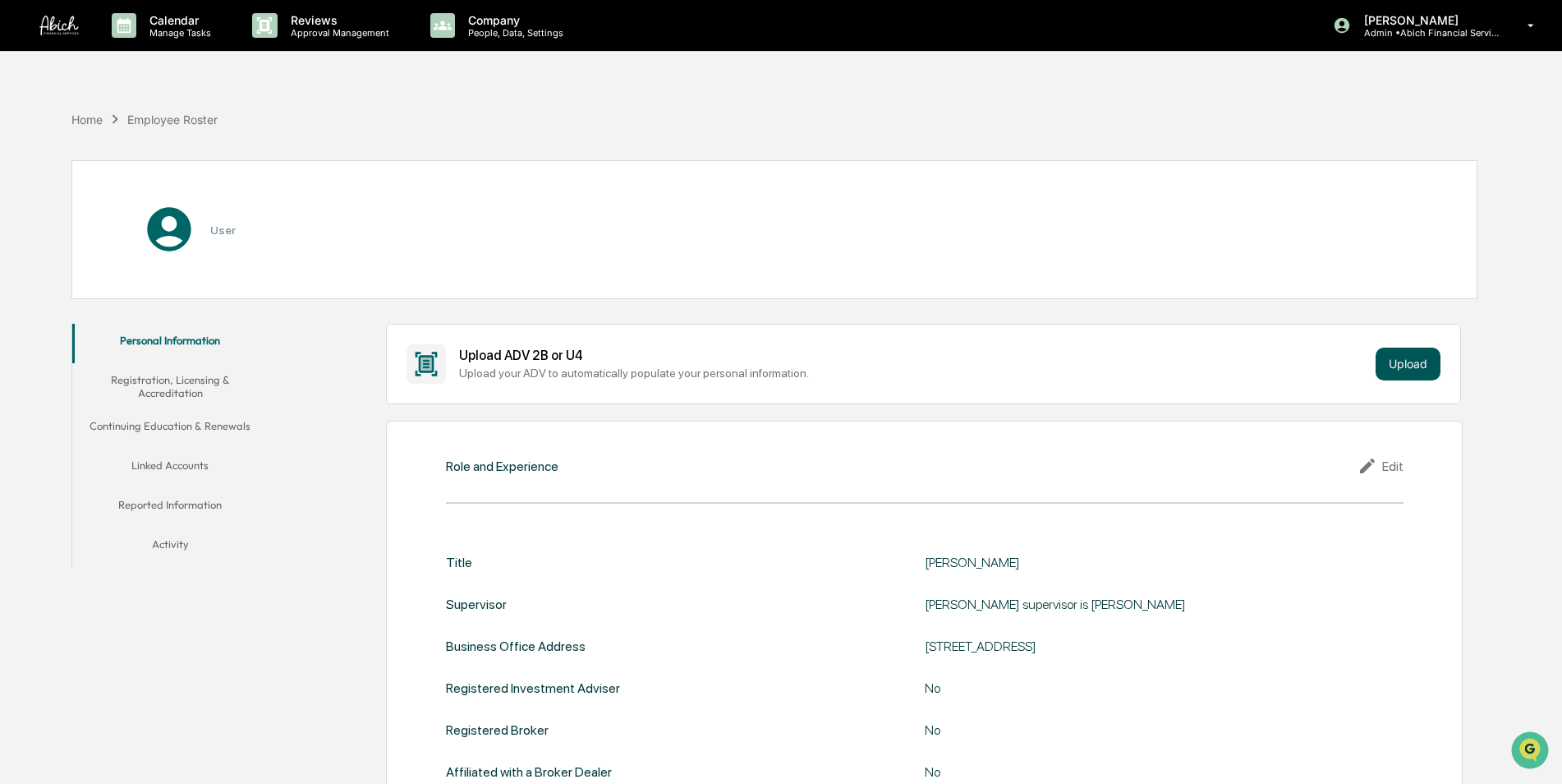
click at [1411, 368] on button "Upload" at bounding box center [1408, 363] width 65 height 33
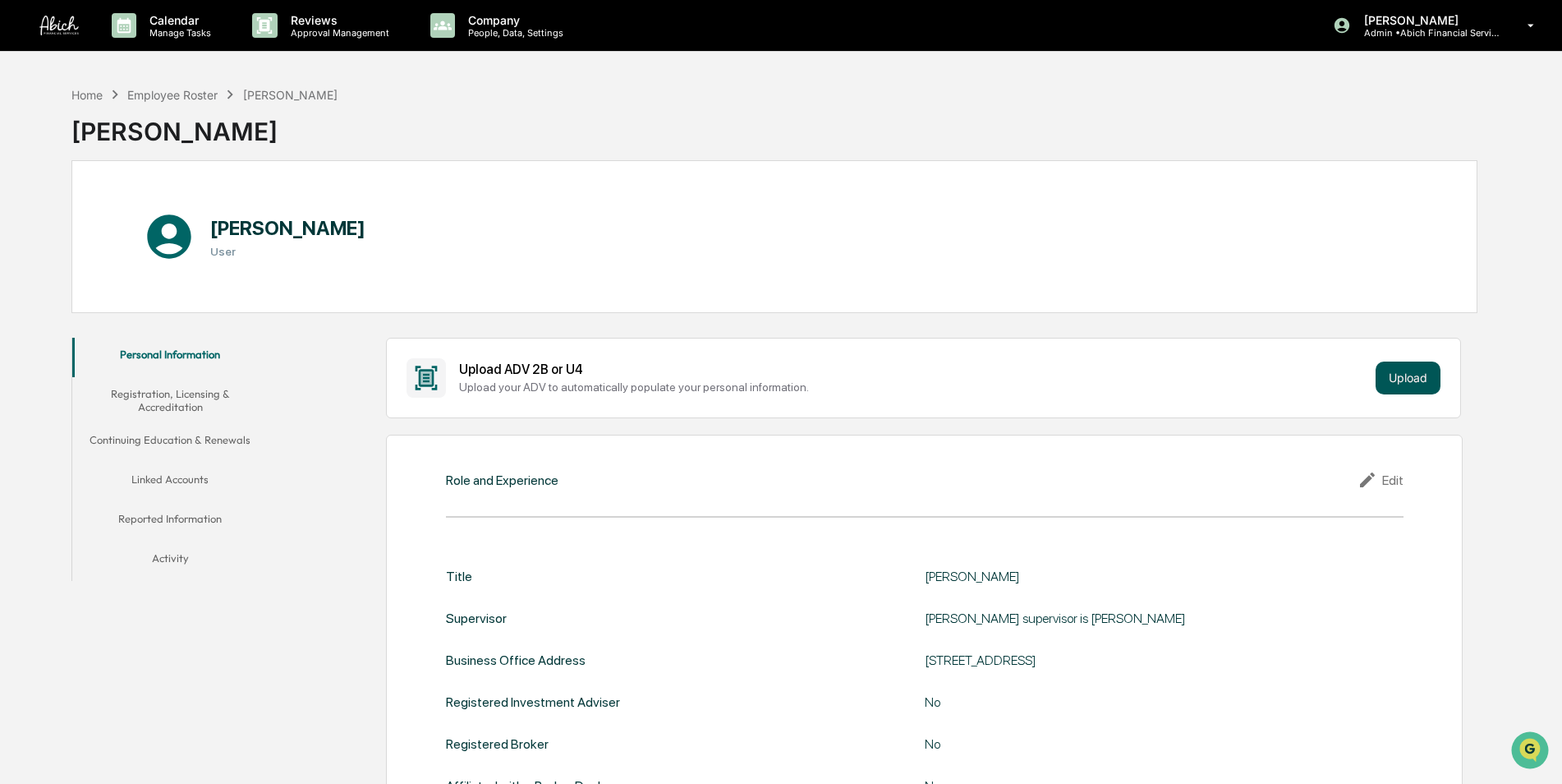
click at [1428, 363] on button "Upload" at bounding box center [1408, 377] width 65 height 33
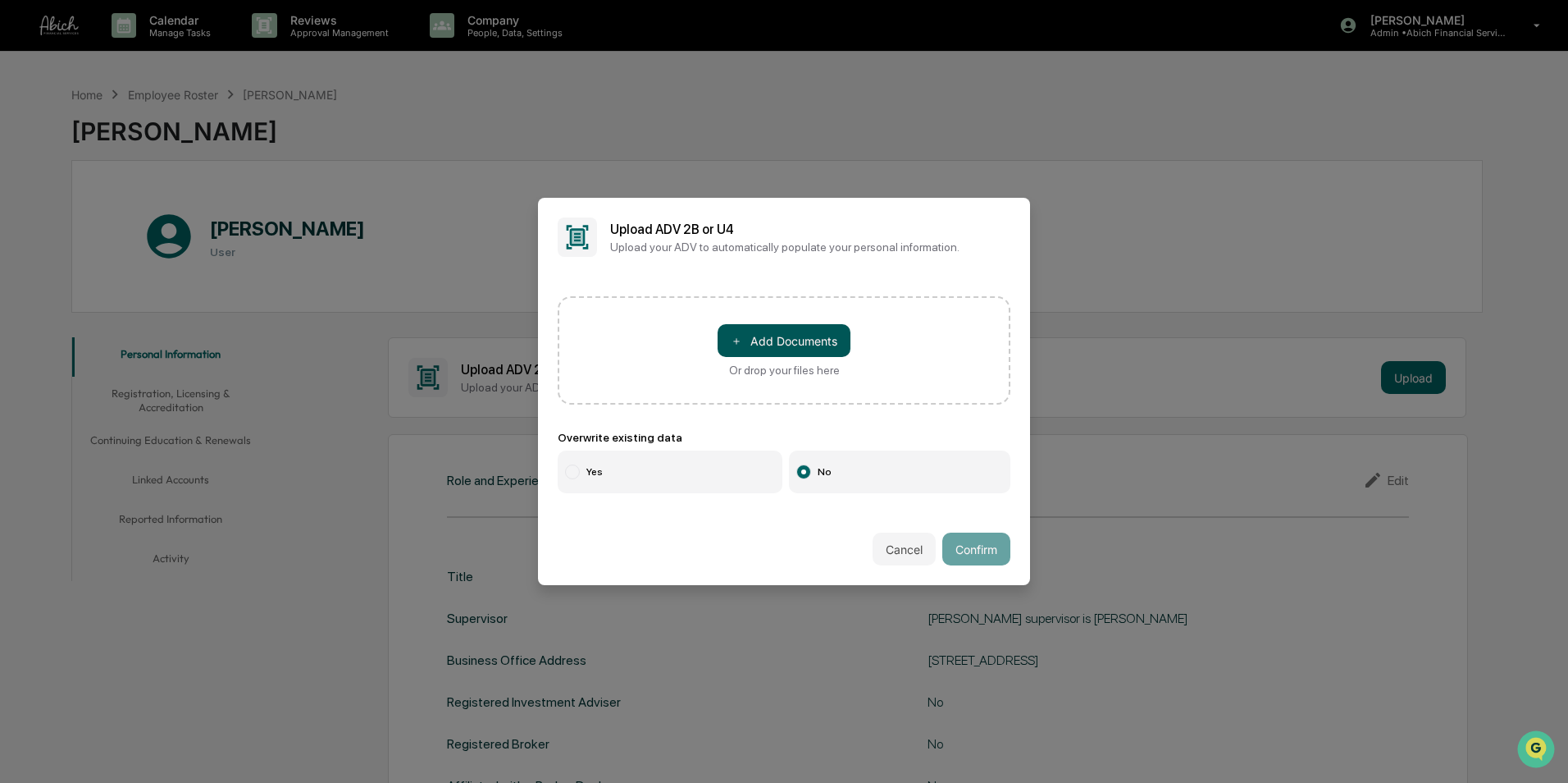
click at [822, 336] on button "＋ Add Documents" at bounding box center [784, 340] width 132 height 32
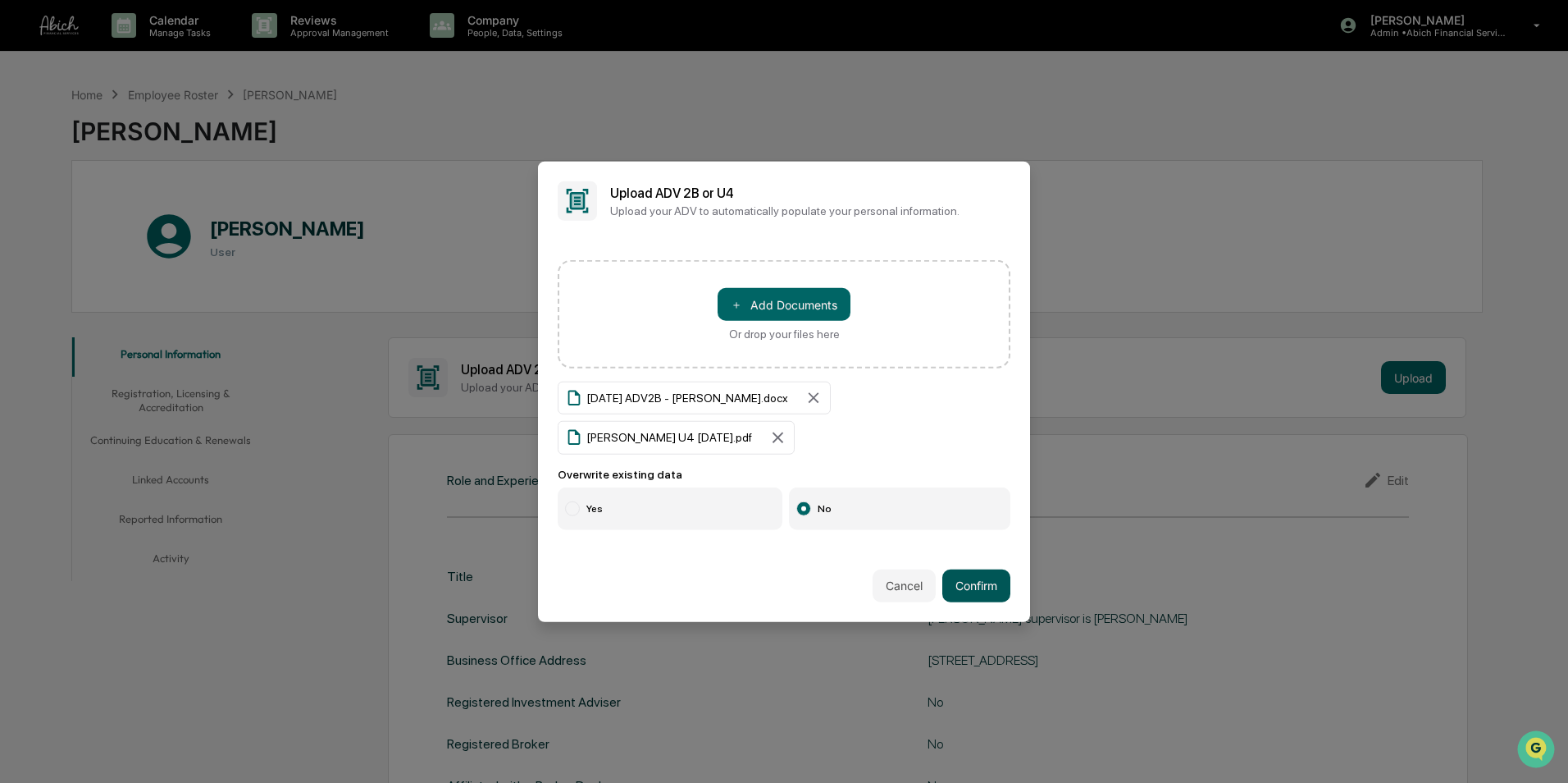
click at [970, 583] on button "Confirm" at bounding box center [977, 585] width 68 height 32
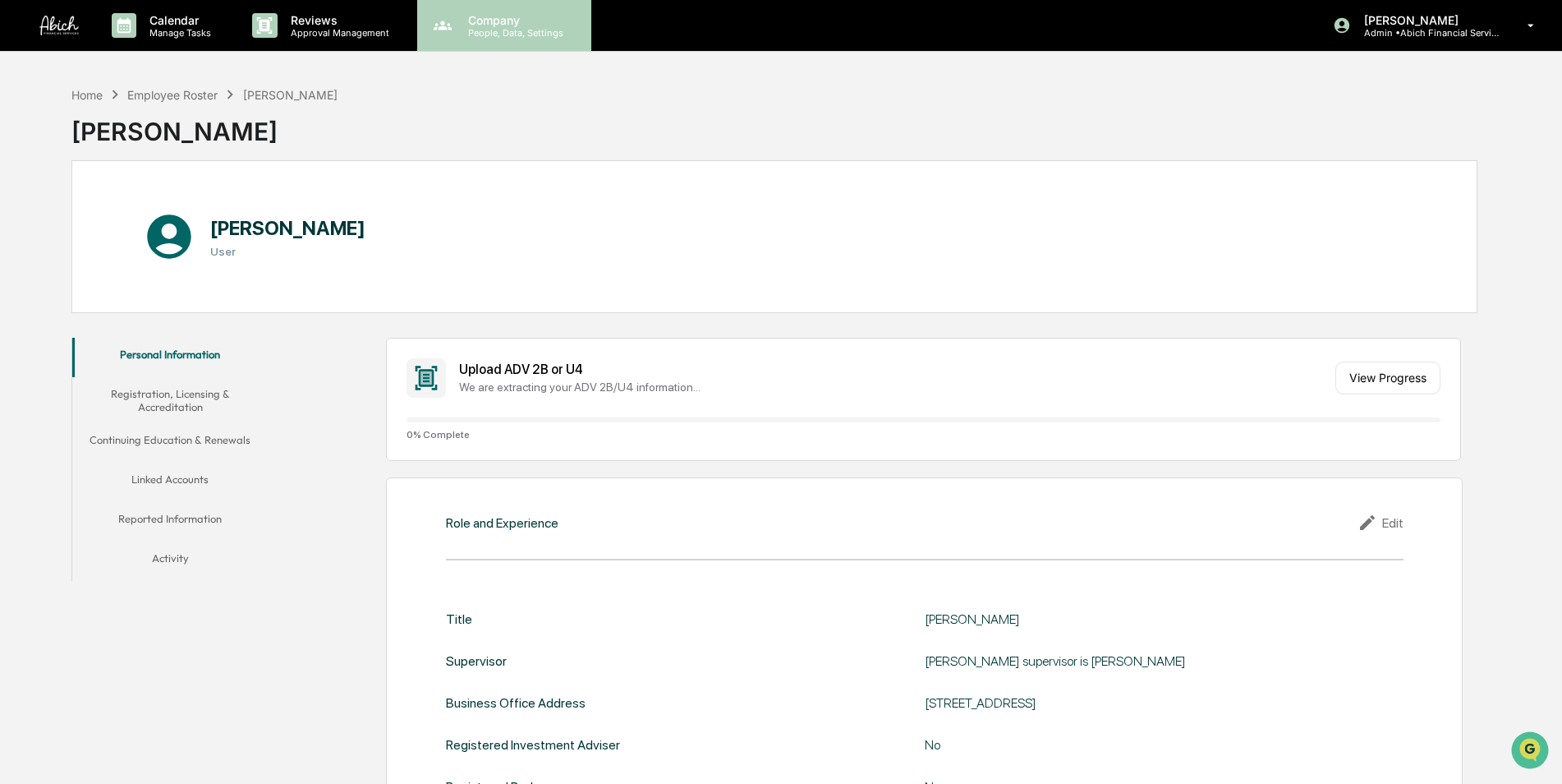
click at [502, 31] on p "People, Data, Settings" at bounding box center [513, 33] width 117 height 11
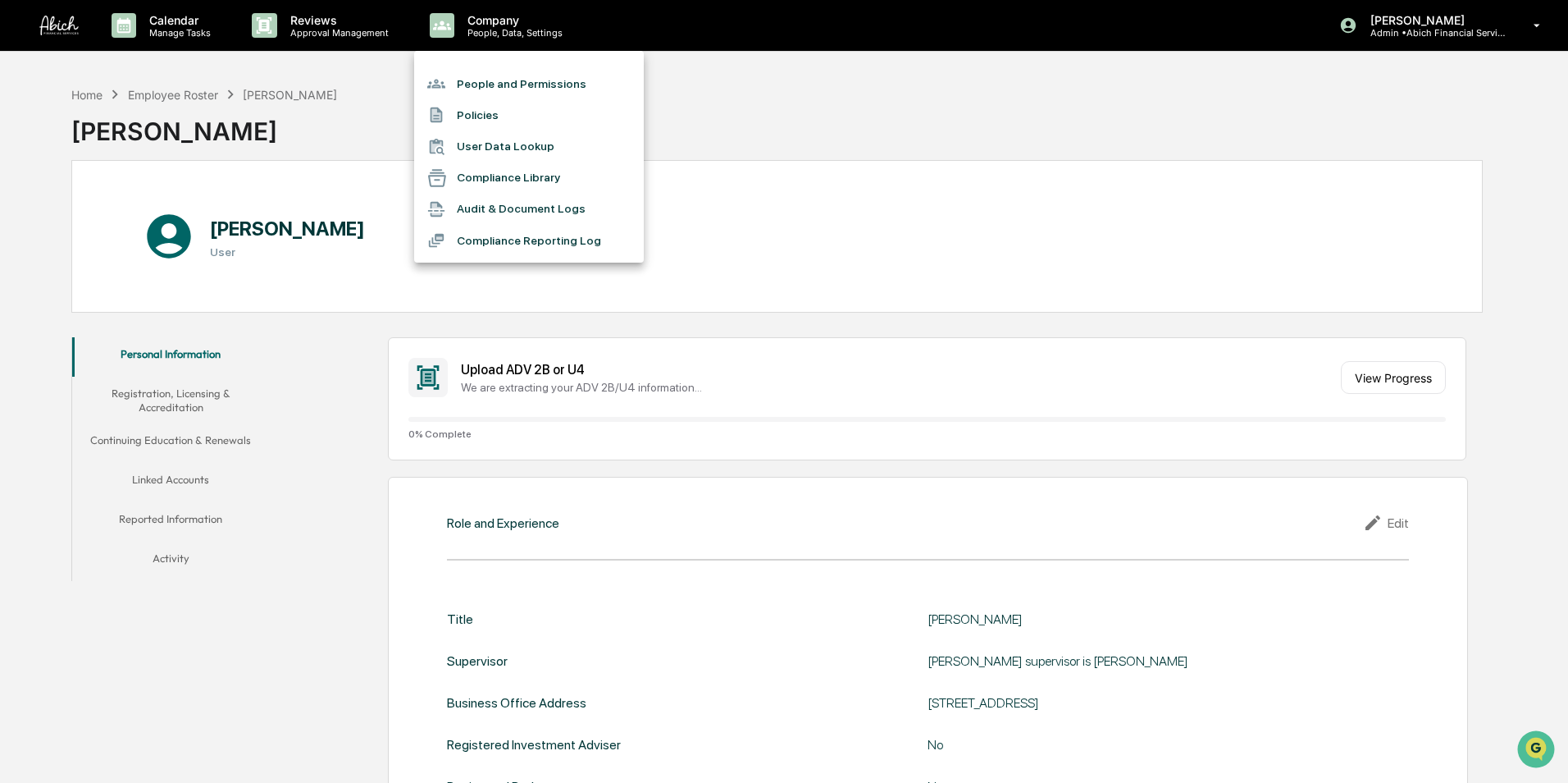
click at [499, 71] on li "People and Permissions" at bounding box center [529, 84] width 230 height 32
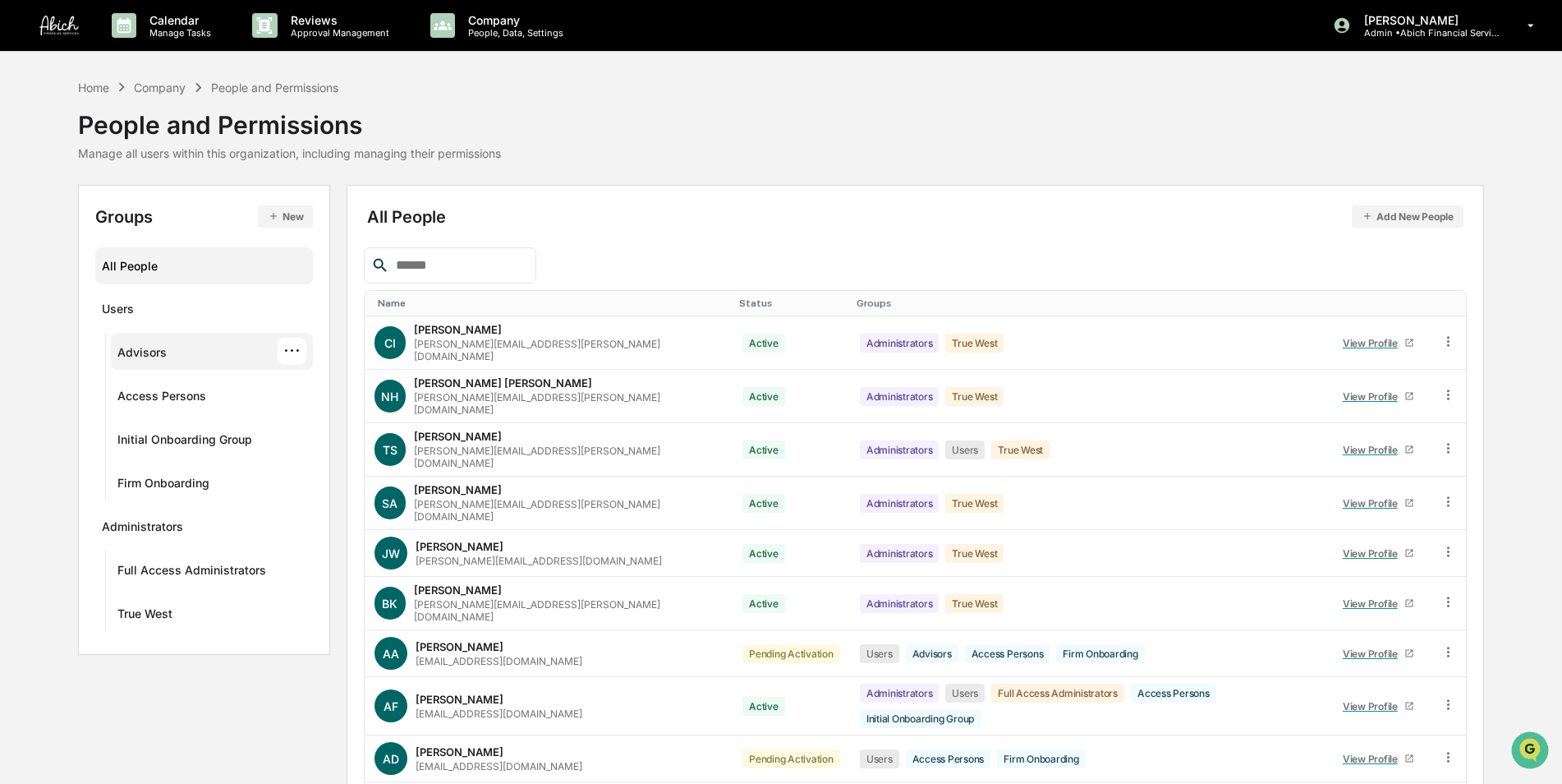
click at [181, 359] on div "Advisors ···" at bounding box center [212, 351] width 189 height 27
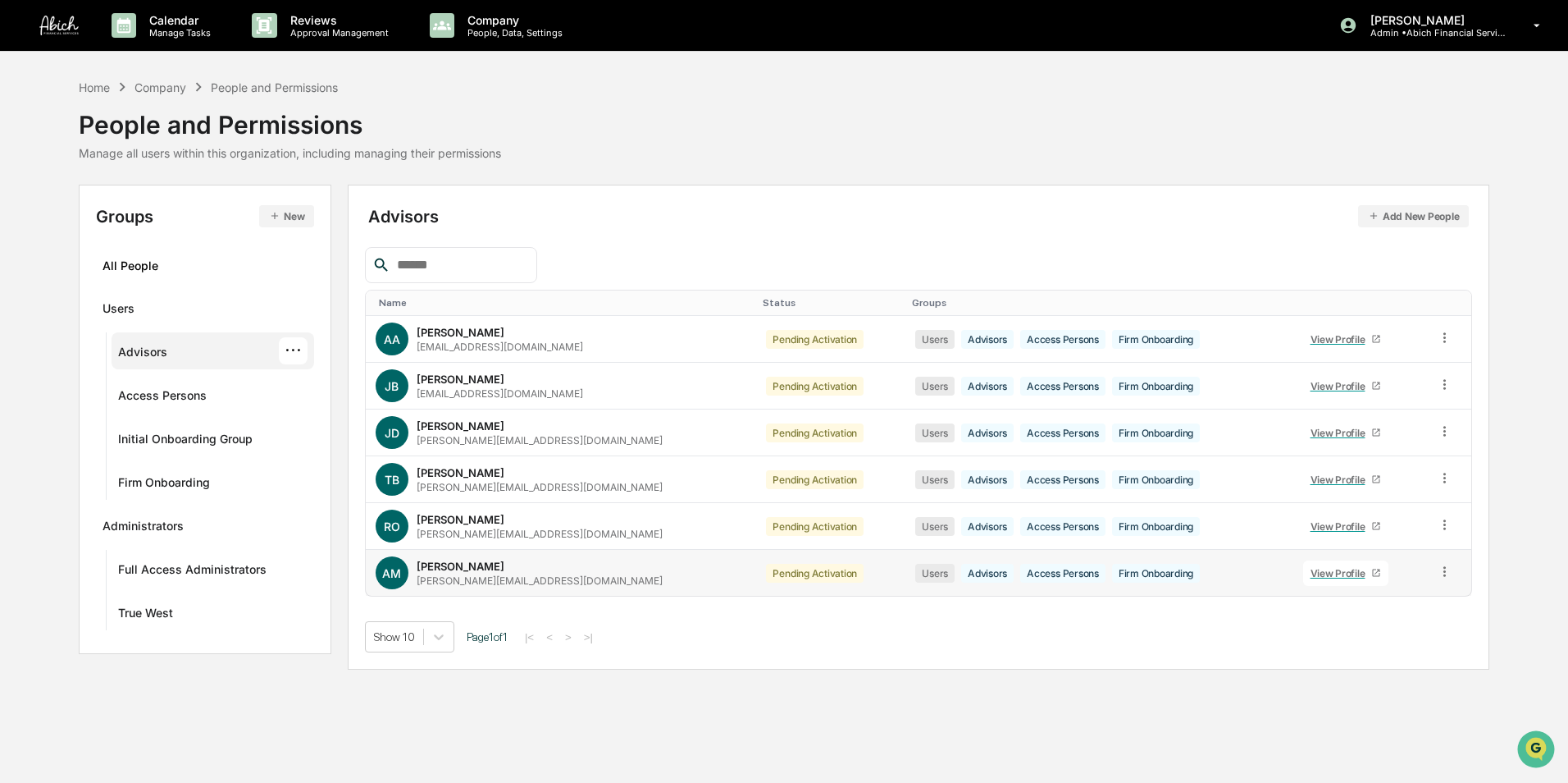
click at [1371, 571] on icon at bounding box center [1376, 572] width 10 height 10
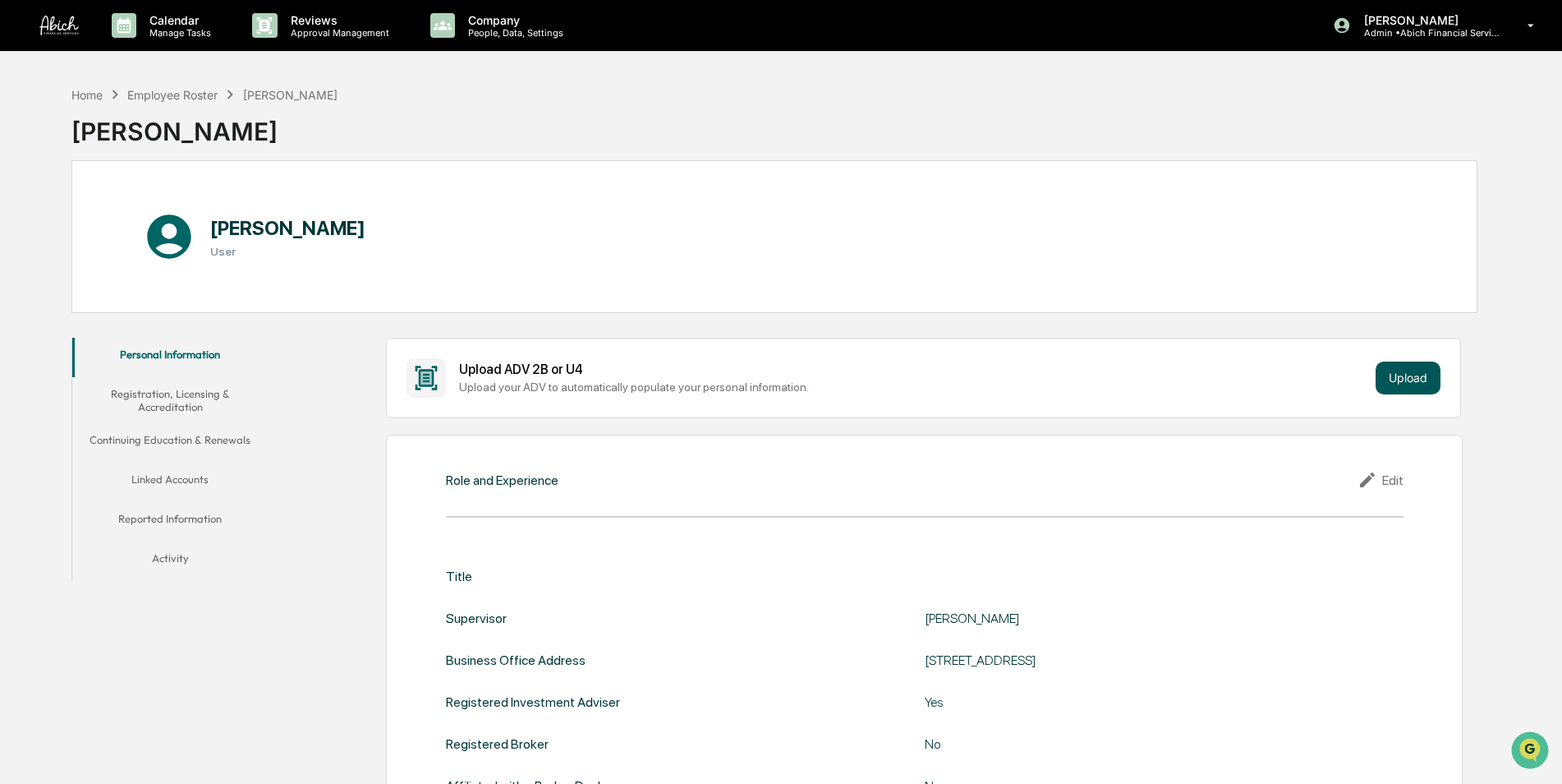
click at [1413, 373] on button "Upload" at bounding box center [1408, 377] width 65 height 33
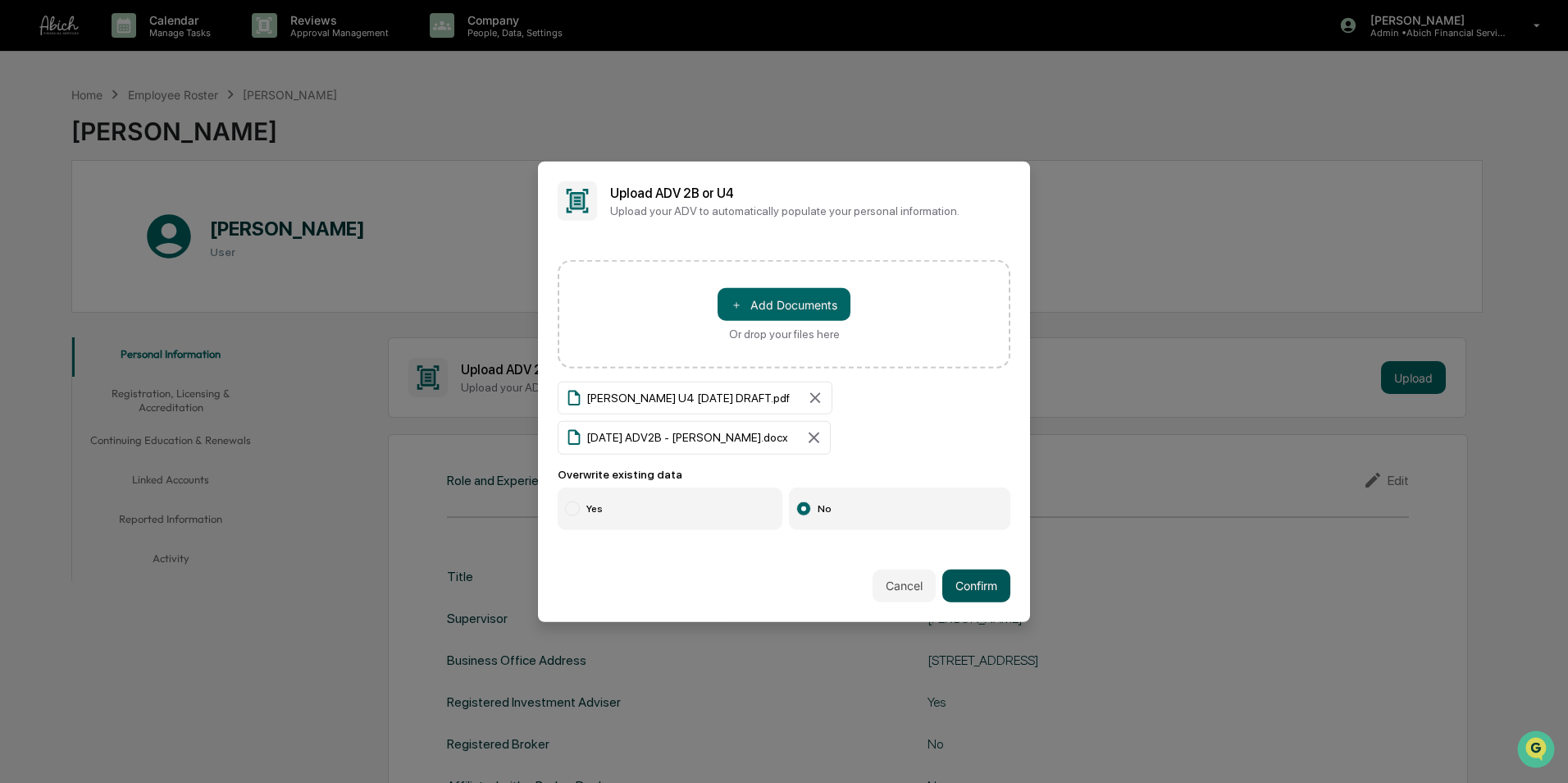
click at [972, 583] on button "Confirm" at bounding box center [977, 585] width 68 height 32
